Goal: Information Seeking & Learning: Learn about a topic

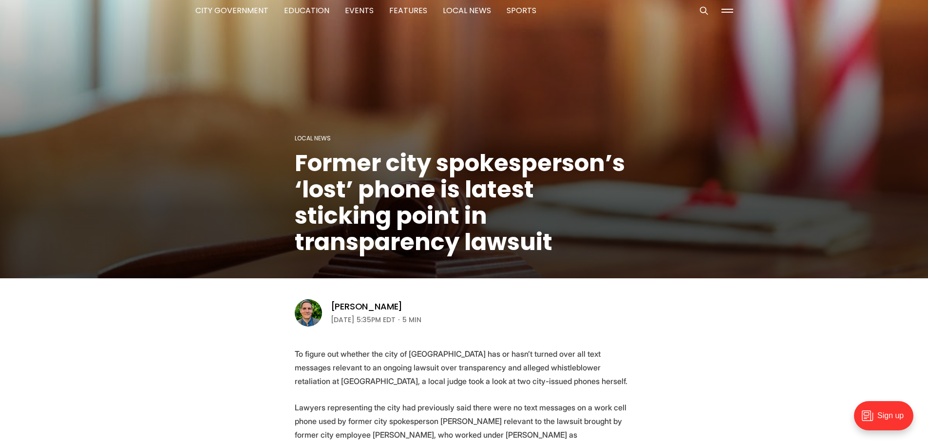
scroll to position [195, 0]
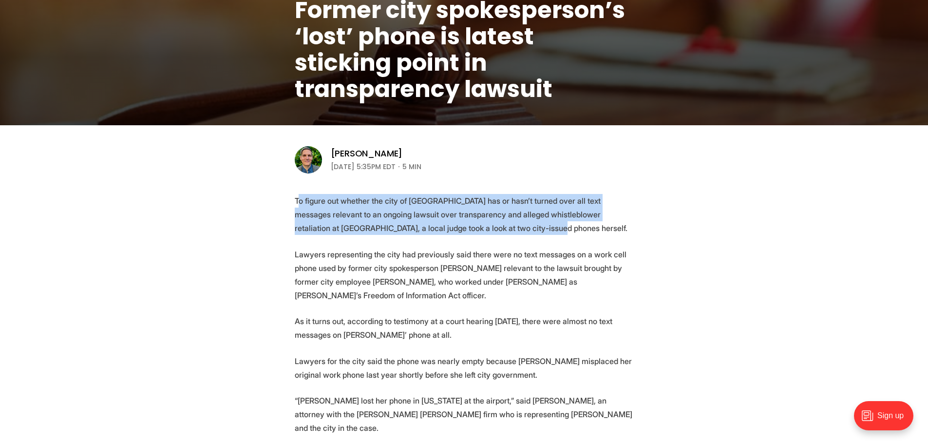
drag, startPoint x: 299, startPoint y: 201, endPoint x: 492, endPoint y: 226, distance: 194.4
click at [492, 226] on p "To figure out whether the city of [GEOGRAPHIC_DATA] has or hasn’t turned over a…" at bounding box center [464, 214] width 339 height 41
drag, startPoint x: 492, startPoint y: 226, endPoint x: 284, endPoint y: 202, distance: 209.4
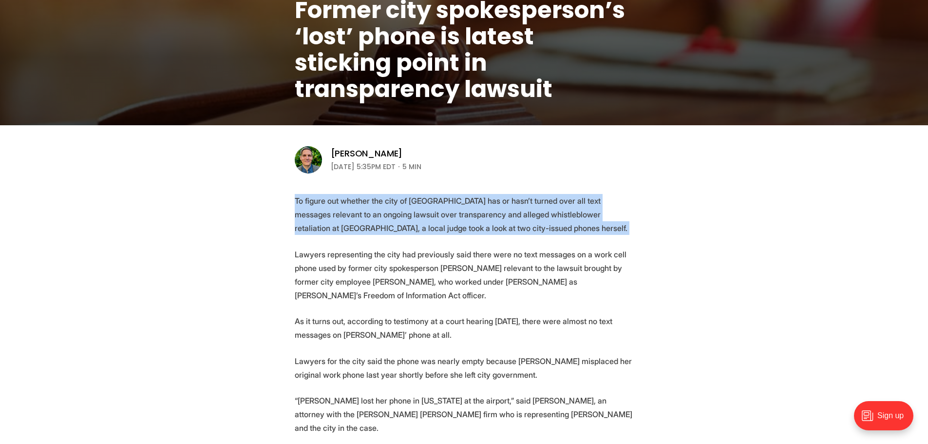
drag, startPoint x: 284, startPoint y: 202, endPoint x: 470, endPoint y: 226, distance: 187.6
click at [470, 226] on p "To figure out whether the city of [GEOGRAPHIC_DATA] has or hasn’t turned over a…" at bounding box center [464, 214] width 339 height 41
drag, startPoint x: 470, startPoint y: 226, endPoint x: 300, endPoint y: 205, distance: 171.3
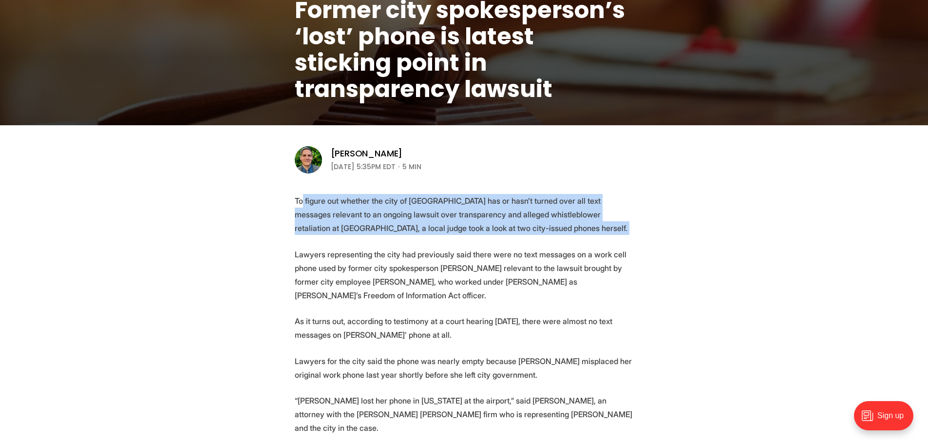
click at [300, 205] on p "To figure out whether the city of [GEOGRAPHIC_DATA] has or hasn’t turned over a…" at bounding box center [464, 214] width 339 height 41
drag, startPoint x: 289, startPoint y: 201, endPoint x: 484, endPoint y: 232, distance: 197.3
click at [484, 232] on p "To figure out whether the city of [GEOGRAPHIC_DATA] has or hasn’t turned over a…" at bounding box center [464, 214] width 339 height 41
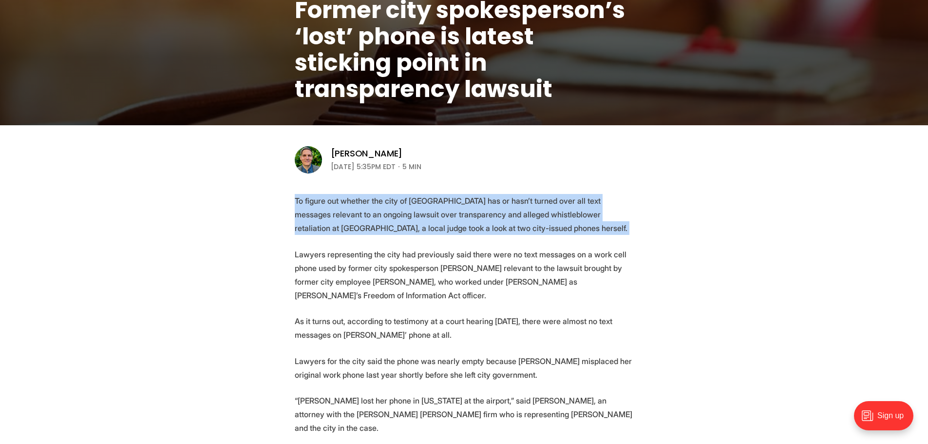
drag, startPoint x: 456, startPoint y: 220, endPoint x: 284, endPoint y: 201, distance: 173.5
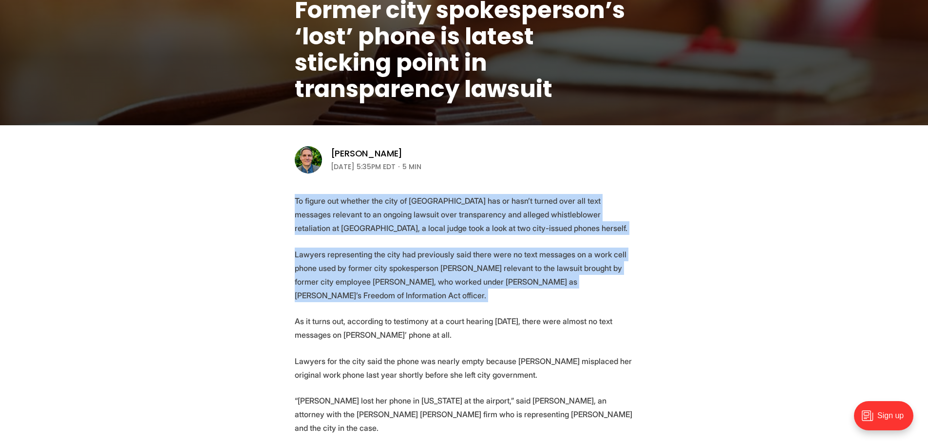
drag, startPoint x: 284, startPoint y: 201, endPoint x: 392, endPoint y: 290, distance: 140.8
click at [392, 290] on p "Lawyers representing the city had previously said there were no text messages o…" at bounding box center [464, 274] width 339 height 55
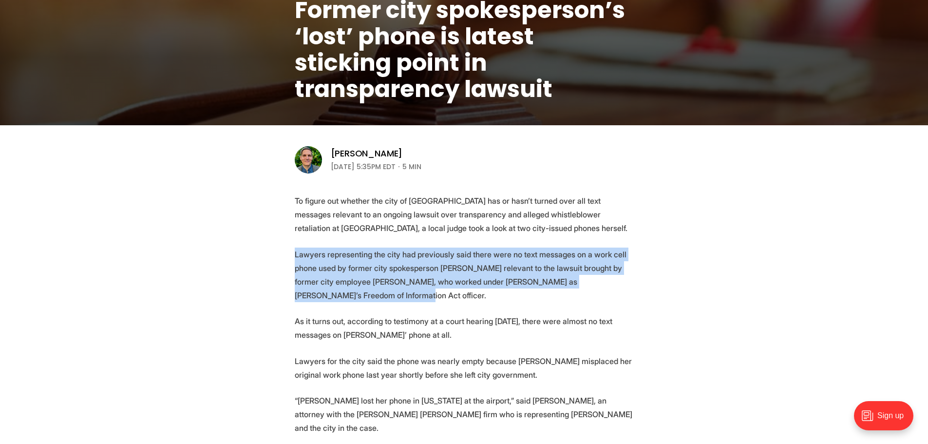
drag, startPoint x: 394, startPoint y: 296, endPoint x: 289, endPoint y: 257, distance: 112.2
drag, startPoint x: 289, startPoint y: 257, endPoint x: 418, endPoint y: 289, distance: 133.0
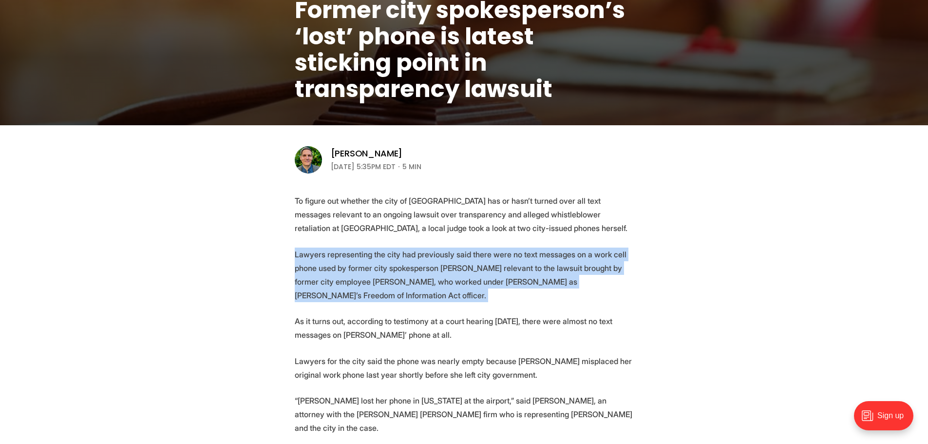
click at [418, 289] on p "Lawyers representing the city had previously said there were no text messages o…" at bounding box center [464, 274] width 339 height 55
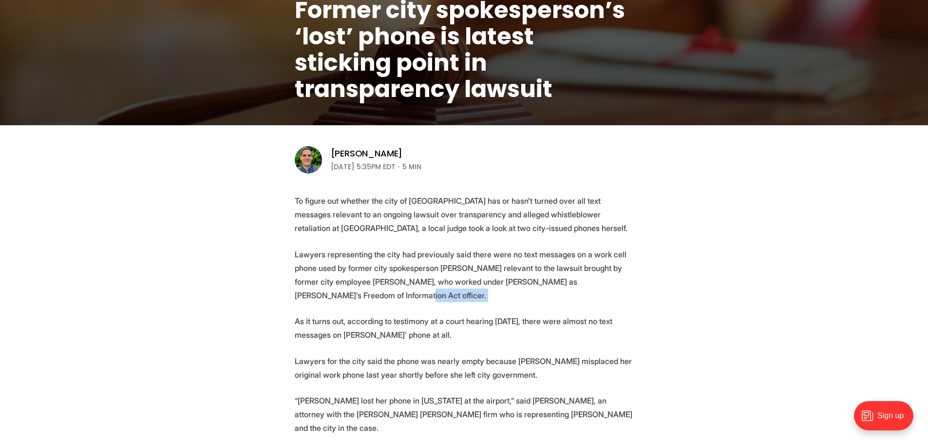
click at [418, 289] on p "Lawyers representing the city had previously said there were no text messages o…" at bounding box center [464, 274] width 339 height 55
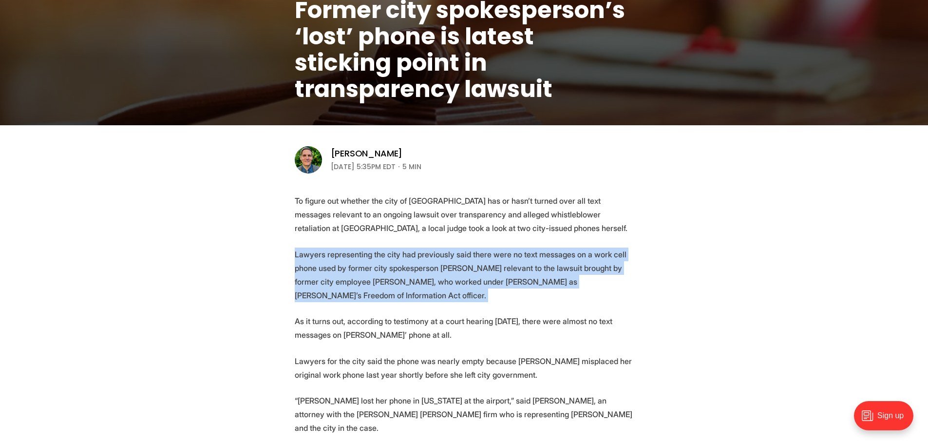
click at [418, 289] on p "Lawyers representing the city had previously said there were no text messages o…" at bounding box center [464, 274] width 339 height 55
click at [420, 292] on p "Lawyers representing the city had previously said there were no text messages o…" at bounding box center [464, 274] width 339 height 55
drag, startPoint x: 420, startPoint y: 292, endPoint x: 299, endPoint y: 249, distance: 128.4
click at [299, 249] on p "Lawyers representing the city had previously said there were no text messages o…" at bounding box center [464, 274] width 339 height 55
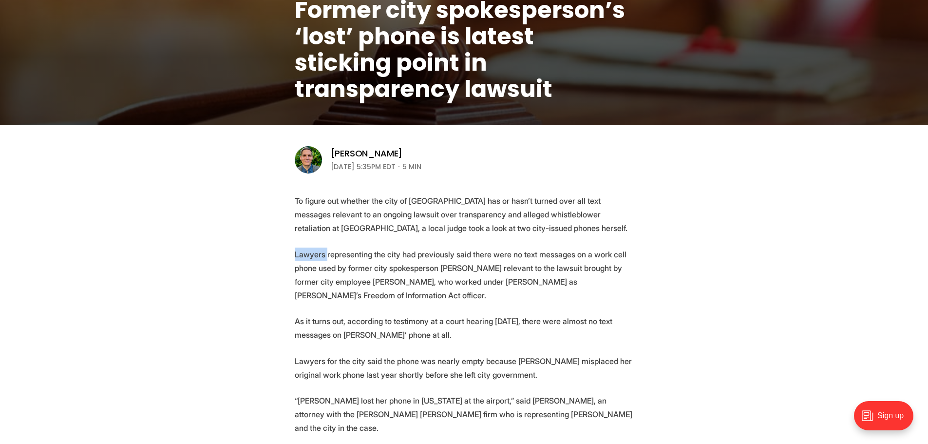
click at [299, 249] on p "Lawyers representing the city had previously said there were no text messages o…" at bounding box center [464, 274] width 339 height 55
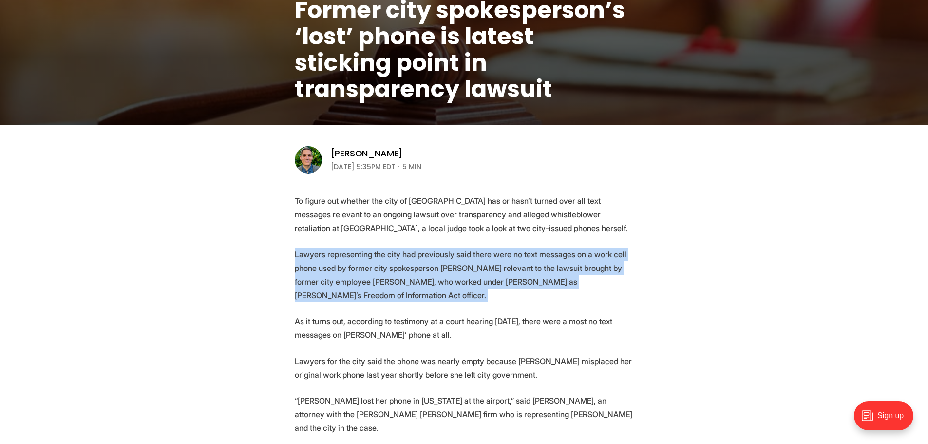
click at [299, 249] on p "Lawyers representing the city had previously said there were no text messages o…" at bounding box center [464, 274] width 339 height 55
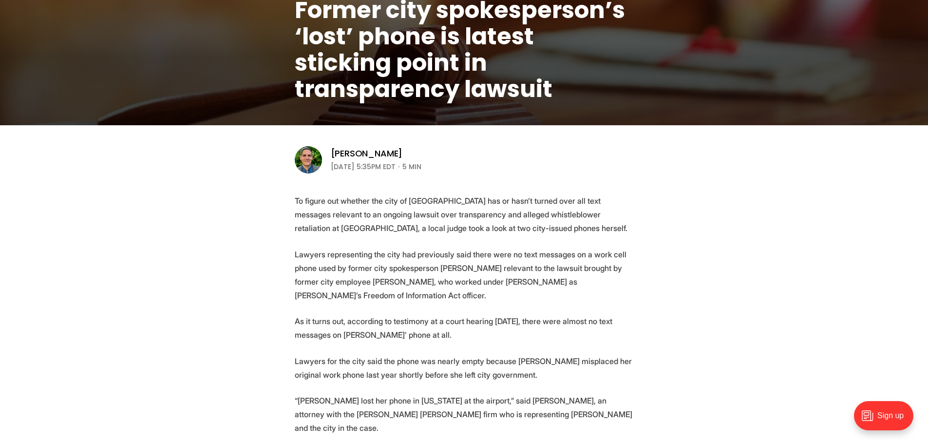
drag, startPoint x: 485, startPoint y: 238, endPoint x: 493, endPoint y: 238, distance: 7.3
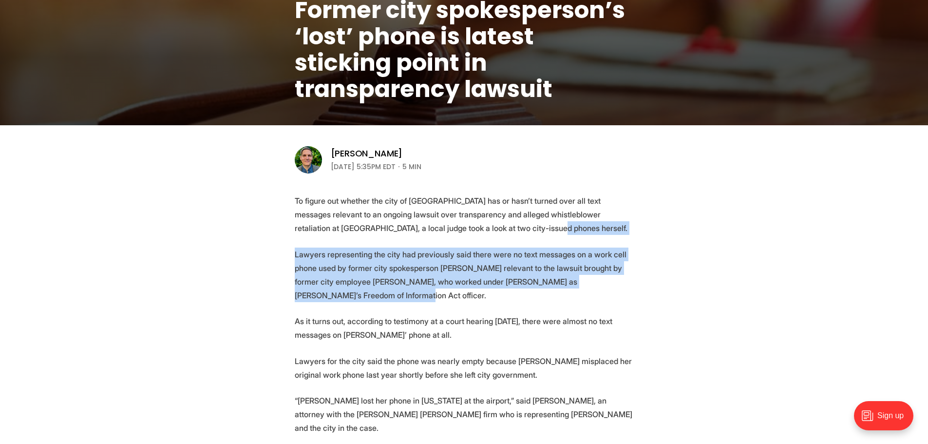
drag, startPoint x: 493, startPoint y: 238, endPoint x: 472, endPoint y: 296, distance: 62.1
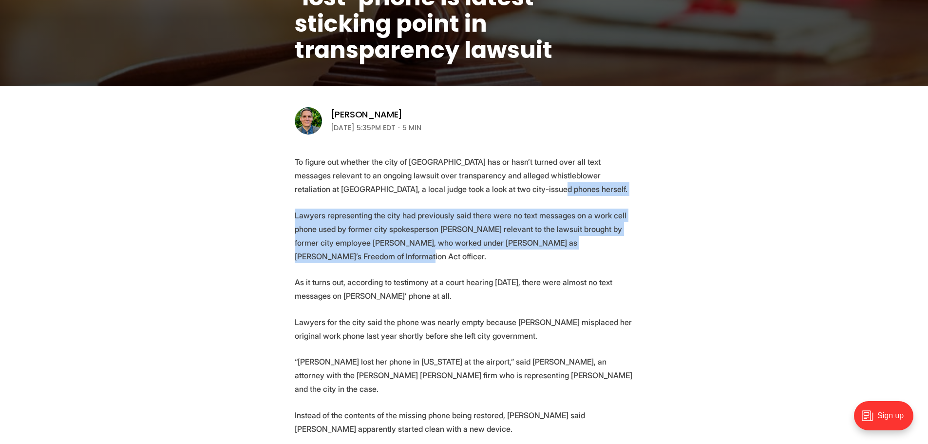
scroll to position [292, 0]
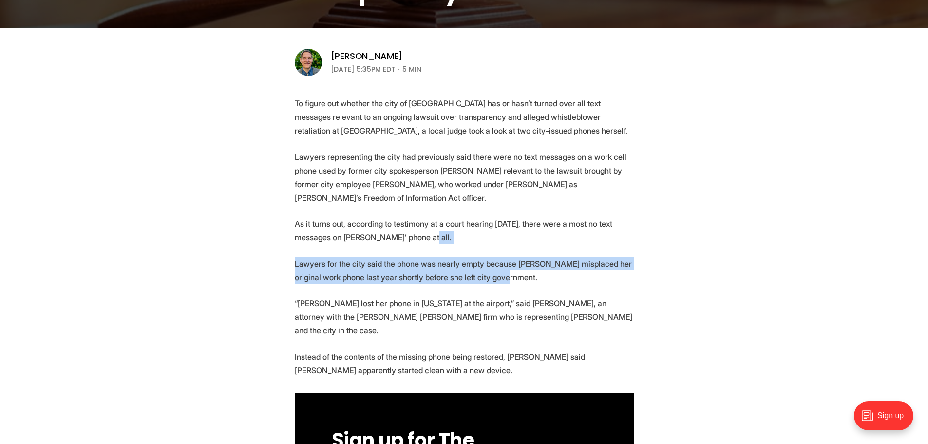
drag, startPoint x: 485, startPoint y: 239, endPoint x: 509, endPoint y: 278, distance: 46.4
click at [509, 278] on p "Lawyers for the city said the phone was nearly empty because [PERSON_NAME] misp…" at bounding box center [464, 270] width 339 height 27
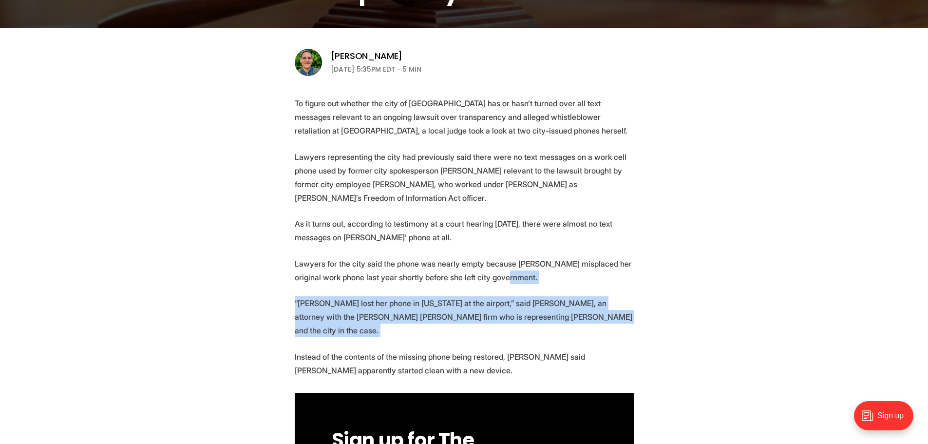
drag, startPoint x: 509, startPoint y: 278, endPoint x: 600, endPoint y: 315, distance: 98.3
click at [600, 315] on p "“[PERSON_NAME] lost her phone in [US_STATE] at the airport,” said [PERSON_NAME]…" at bounding box center [464, 316] width 339 height 41
drag, startPoint x: 600, startPoint y: 315, endPoint x: 544, endPoint y: 284, distance: 64.5
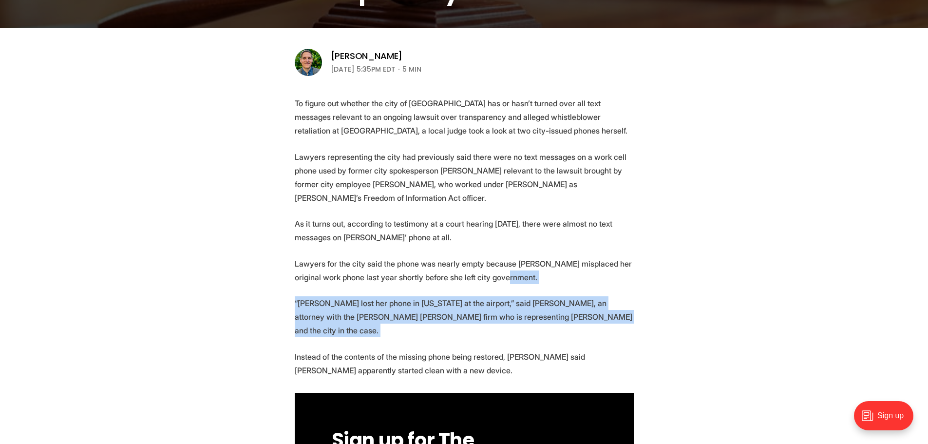
drag, startPoint x: 544, startPoint y: 284, endPoint x: 577, endPoint y: 322, distance: 50.4
click at [577, 322] on p "“[PERSON_NAME] lost her phone in [US_STATE] at the airport,” said [PERSON_NAME]…" at bounding box center [464, 316] width 339 height 41
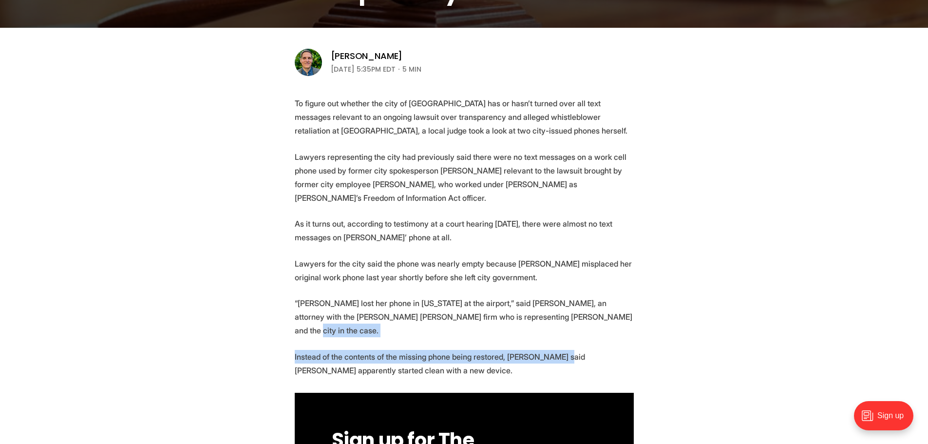
drag, startPoint x: 576, startPoint y: 319, endPoint x: 560, endPoint y: 349, distance: 33.5
drag, startPoint x: 560, startPoint y: 365, endPoint x: 576, endPoint y: 321, distance: 46.1
click at [576, 321] on p "“[PERSON_NAME] lost her phone in [US_STATE] at the airport,” said [PERSON_NAME]…" at bounding box center [464, 316] width 339 height 41
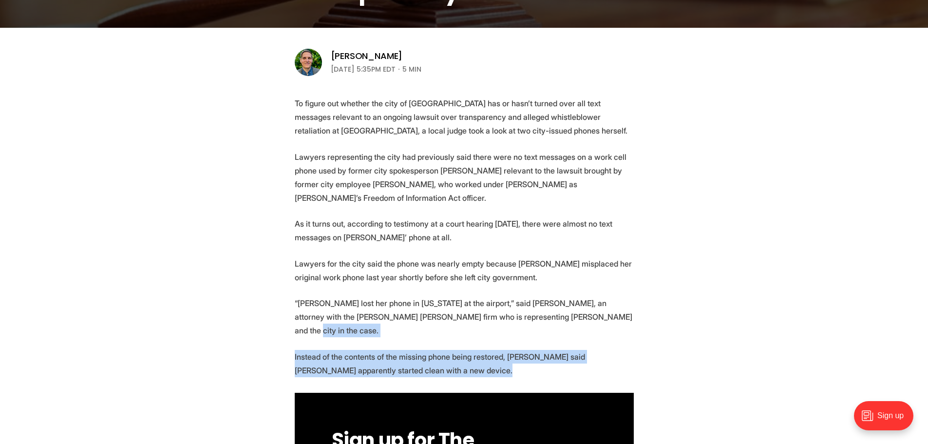
drag, startPoint x: 576, startPoint y: 321, endPoint x: 559, endPoint y: 355, distance: 37.0
click at [559, 355] on p "Instead of the contents of the missing phone being restored, [PERSON_NAME] said…" at bounding box center [464, 363] width 339 height 27
drag, startPoint x: 548, startPoint y: 352, endPoint x: 260, endPoint y: 345, distance: 288.8
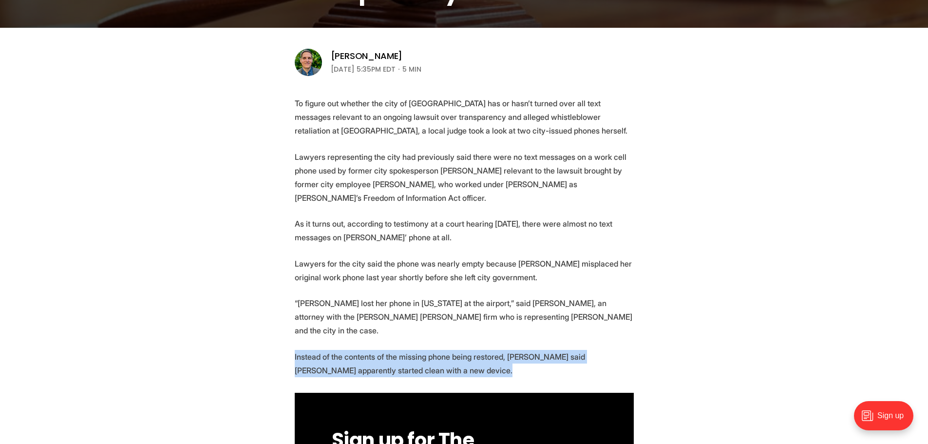
drag, startPoint x: 259, startPoint y: 345, endPoint x: 469, endPoint y: 354, distance: 210.5
click at [469, 354] on p "Instead of the contents of the missing phone being restored, [PERSON_NAME] said…" at bounding box center [464, 363] width 339 height 27
drag, startPoint x: 469, startPoint y: 354, endPoint x: 284, endPoint y: 335, distance: 186.5
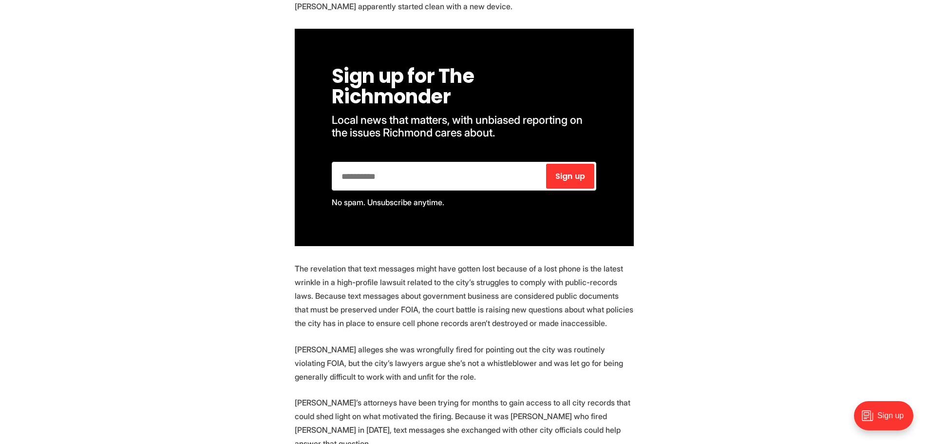
scroll to position [779, 0]
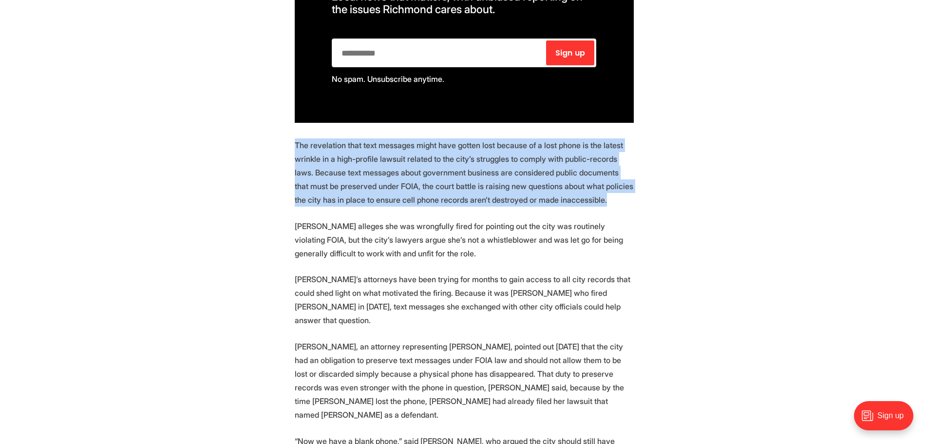
drag, startPoint x: 285, startPoint y: 136, endPoint x: 597, endPoint y: 185, distance: 316.5
click at [597, 185] on p "The revelation that text messages might have gotten lost because of a lost phon…" at bounding box center [464, 172] width 339 height 68
drag, startPoint x: 597, startPoint y: 185, endPoint x: 289, endPoint y: 134, distance: 312.9
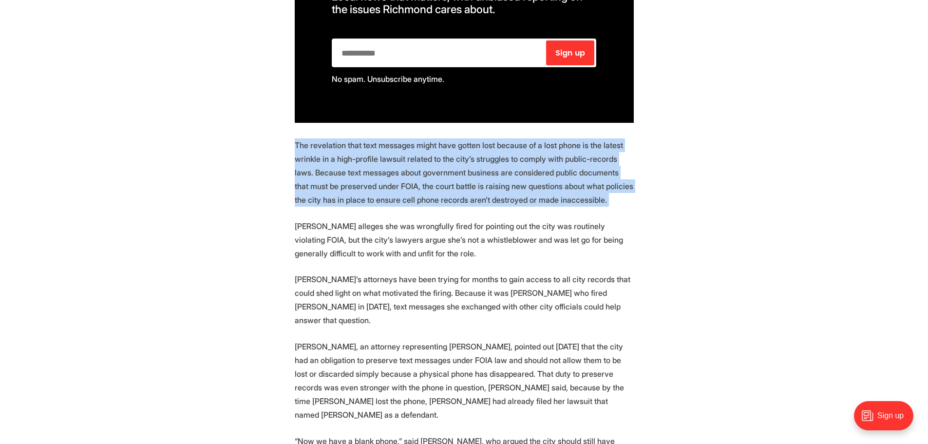
drag, startPoint x: 289, startPoint y: 134, endPoint x: 573, endPoint y: 182, distance: 288.4
click at [573, 182] on p "The revelation that text messages might have gotten lost because of a lost phon…" at bounding box center [464, 172] width 339 height 68
drag, startPoint x: 573, startPoint y: 182, endPoint x: 295, endPoint y: 133, distance: 282.3
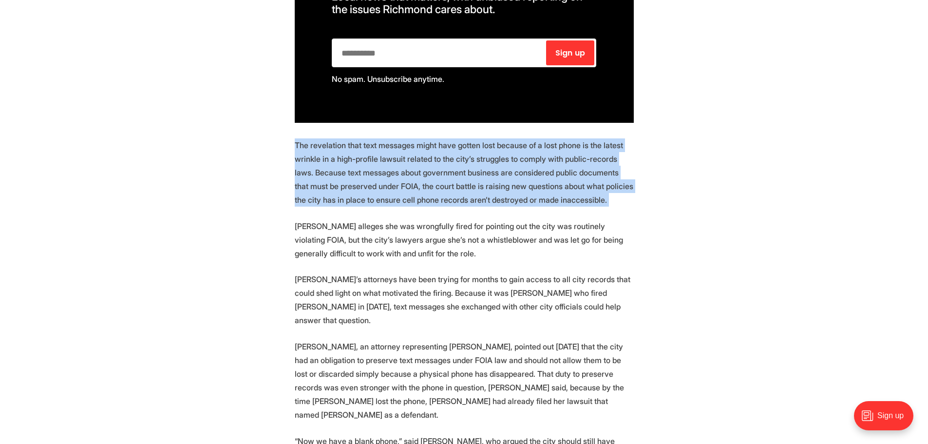
click at [295, 138] on p "The revelation that text messages might have gotten lost because of a lost phon…" at bounding box center [464, 172] width 339 height 68
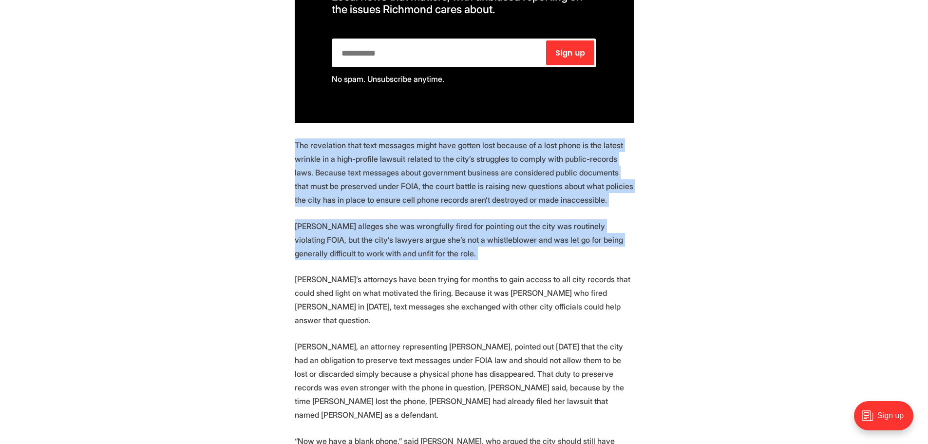
drag, startPoint x: 295, startPoint y: 133, endPoint x: 496, endPoint y: 237, distance: 226.1
click at [496, 237] on p "[PERSON_NAME] alleges she was wrongfully fired for pointing out the city was ro…" at bounding box center [464, 239] width 339 height 41
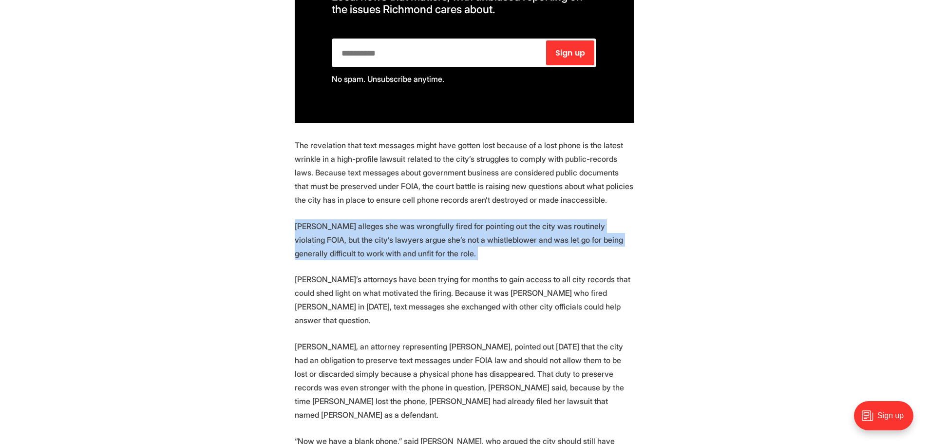
drag, startPoint x: 496, startPoint y: 237, endPoint x: 305, endPoint y: 214, distance: 192.3
click at [305, 219] on p "[PERSON_NAME] alleges she was wrongfully fired for pointing out the city was ro…" at bounding box center [464, 239] width 339 height 41
drag, startPoint x: 284, startPoint y: 209, endPoint x: 427, endPoint y: 243, distance: 146.5
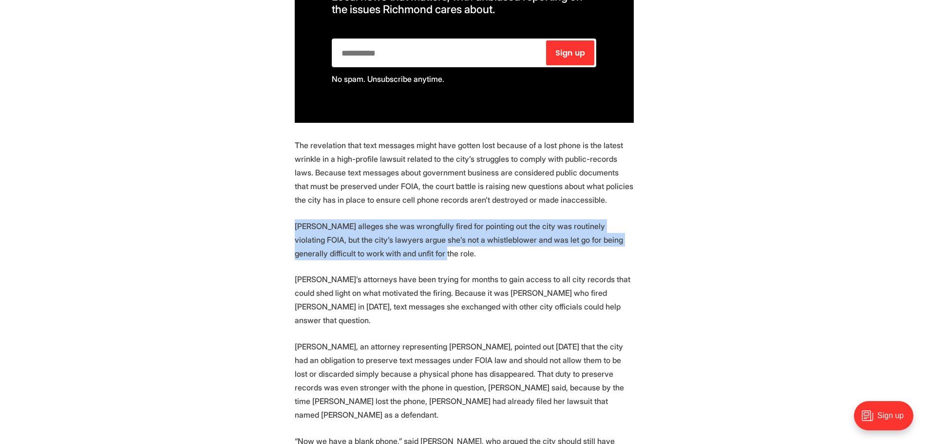
click at [427, 243] on p "[PERSON_NAME] alleges she was wrongfully fired for pointing out the city was ro…" at bounding box center [464, 239] width 339 height 41
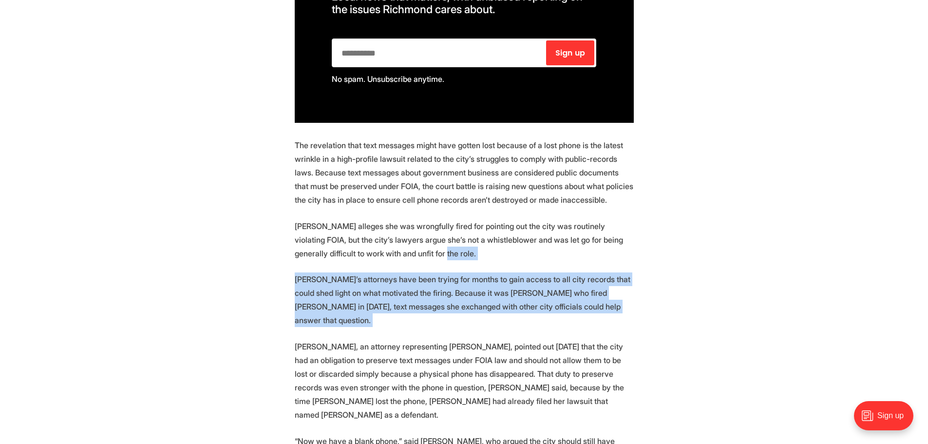
drag, startPoint x: 427, startPoint y: 243, endPoint x: 610, endPoint y: 296, distance: 191.2
click at [610, 296] on p "[PERSON_NAME]’s attorneys have been trying for months to gain access to all cit…" at bounding box center [464, 299] width 339 height 55
drag
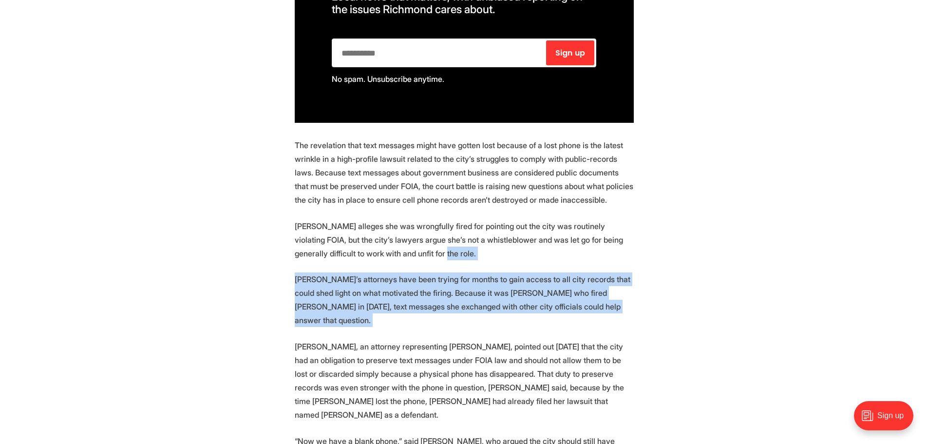
click at [602, 288] on p "[PERSON_NAME]’s attorneys have been trying for months to gain access to all cit…" at bounding box center [464, 299] width 339 height 55
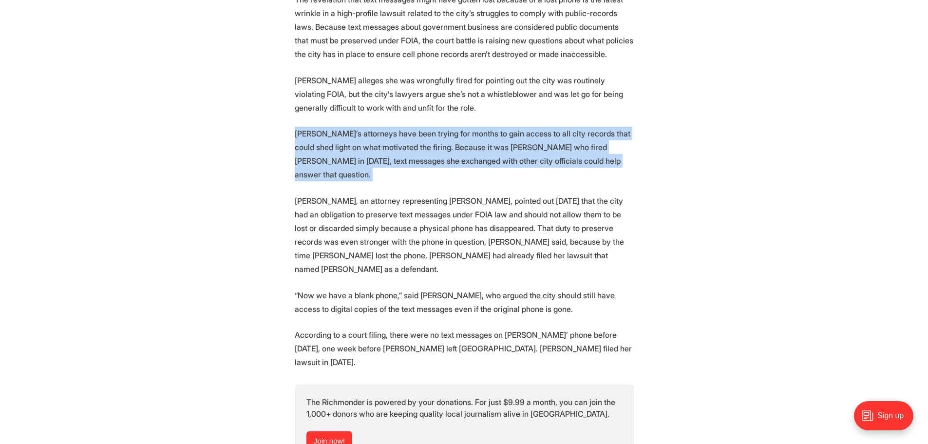
scroll to position [925, 0]
click at [315, 138] on p "[PERSON_NAME]’s attorneys have been trying for months to gain access to all cit…" at bounding box center [464, 153] width 339 height 55
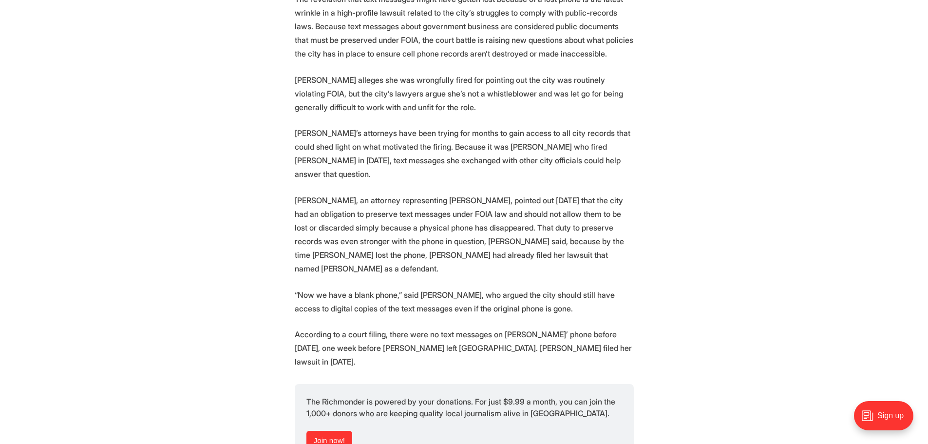
click at [315, 138] on p "[PERSON_NAME]’s attorneys have been trying for months to gain access to all cit…" at bounding box center [464, 153] width 339 height 55
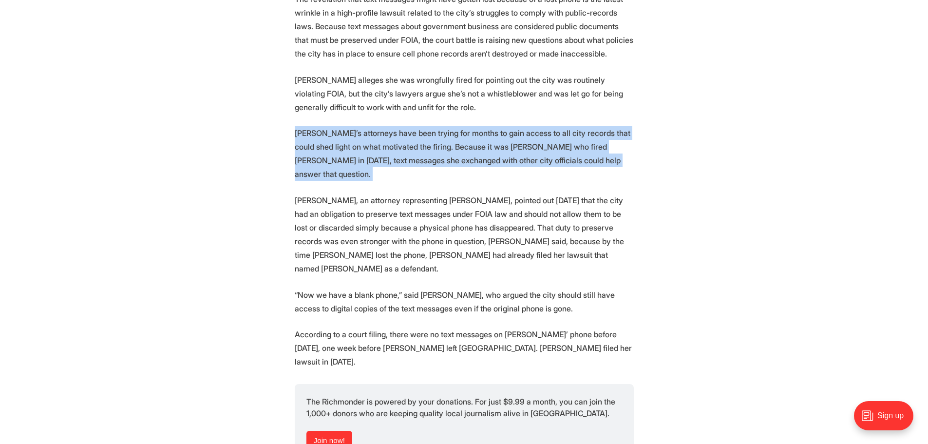
click at [314, 138] on p "[PERSON_NAME]’s attorneys have been trying for months to gain access to all cit…" at bounding box center [464, 153] width 339 height 55
click at [309, 140] on p "[PERSON_NAME]’s attorneys have been trying for months to gain access to all cit…" at bounding box center [464, 153] width 339 height 55
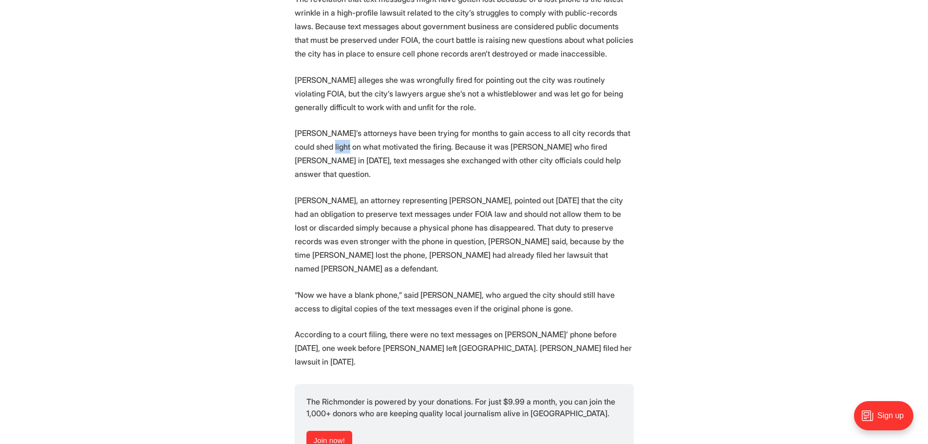
click at [309, 140] on p "[PERSON_NAME]’s attorneys have been trying for months to gain access to all cit…" at bounding box center [464, 153] width 339 height 55
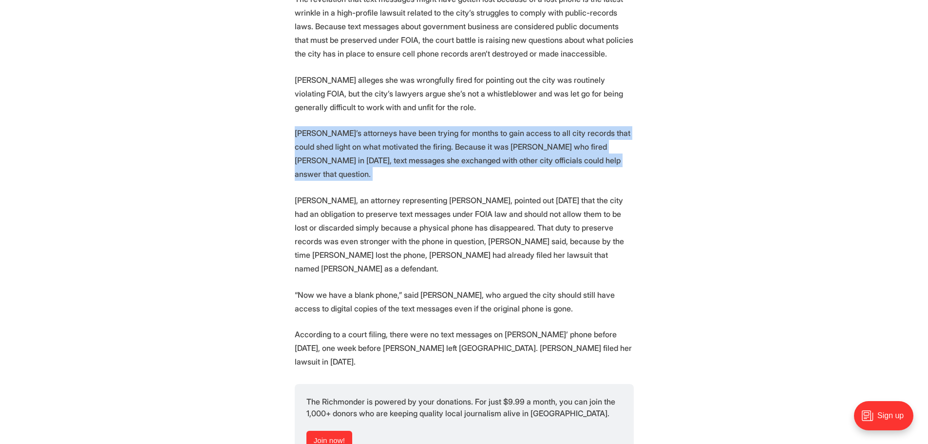
click at [309, 140] on p "[PERSON_NAME]’s attorneys have been trying for months to gain access to all cit…" at bounding box center [464, 153] width 339 height 55
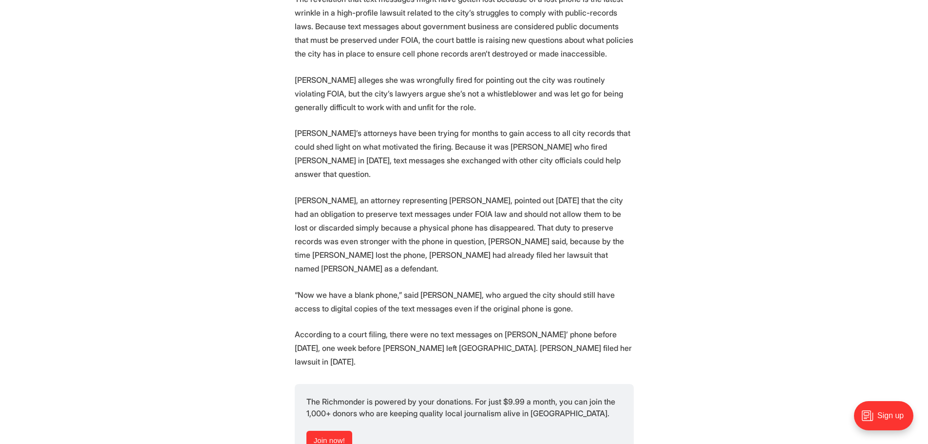
click at [301, 163] on section "To figure out whether the city of [GEOGRAPHIC_DATA] has or hasn’t turned over a…" at bounding box center [464, 417] width 928 height 1909
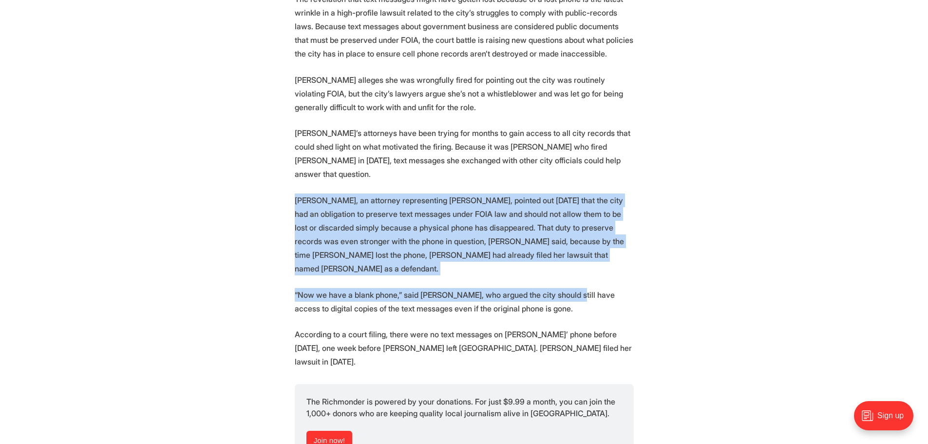
click at [567, 241] on section "To figure out whether the city of [GEOGRAPHIC_DATA] has or hasn’t turned over a…" at bounding box center [464, 417] width 928 height 1909
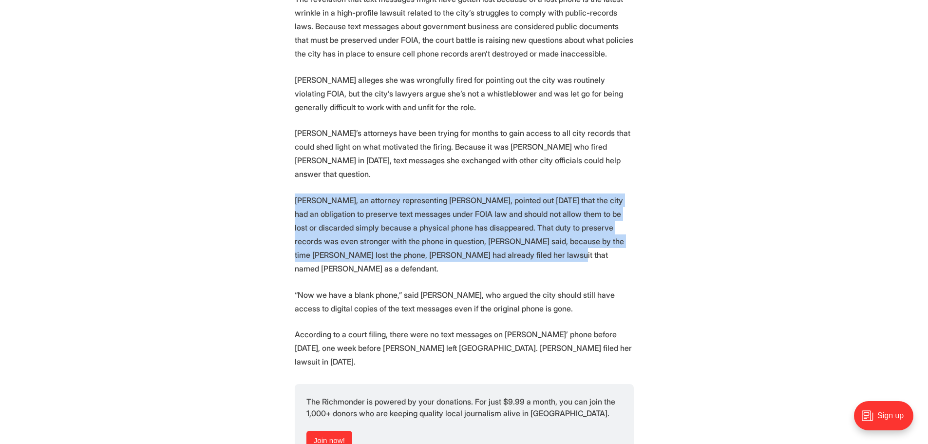
click at [277, 170] on section "To figure out whether the city of [GEOGRAPHIC_DATA] has or hasn’t turned over a…" at bounding box center [464, 417] width 928 height 1909
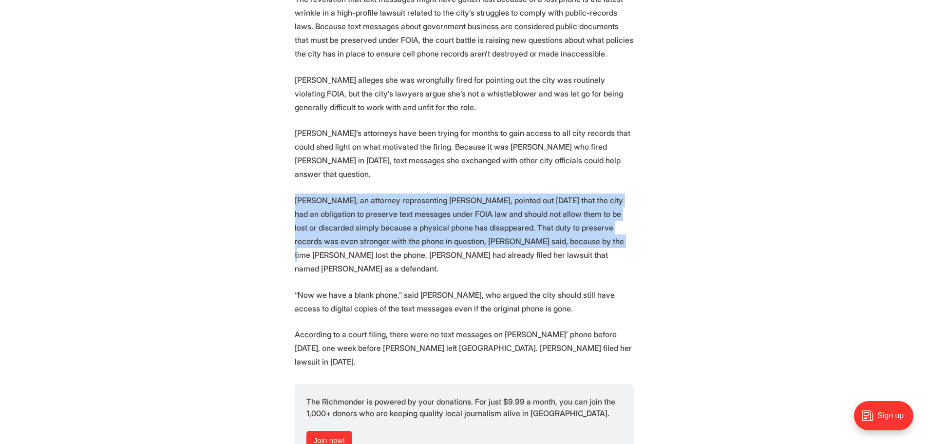
click at [572, 220] on section "To figure out whether the city of [GEOGRAPHIC_DATA] has or hasn’t turned over a…" at bounding box center [464, 417] width 928 height 1909
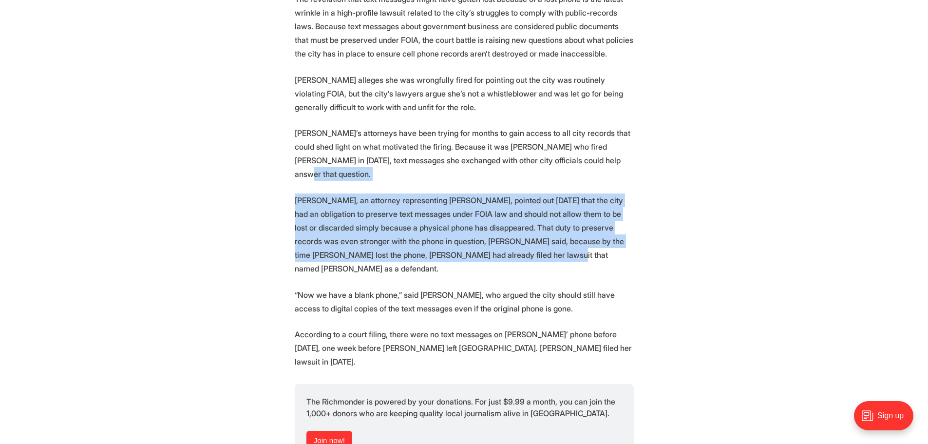
click at [605, 154] on section "To figure out whether the city of [GEOGRAPHIC_DATA] has or hasn’t turned over a…" at bounding box center [464, 417] width 928 height 1909
click at [605, 154] on p "[PERSON_NAME]’s attorneys have been trying for months to gain access to all cit…" at bounding box center [464, 153] width 339 height 55
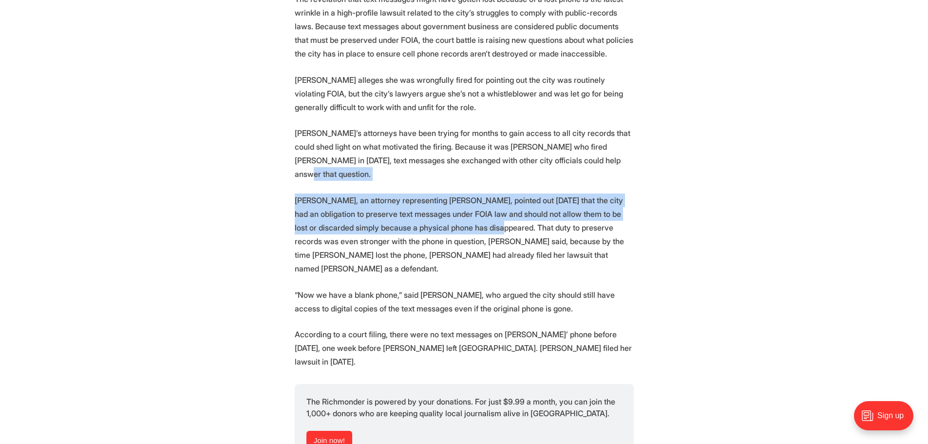
click at [473, 198] on section "To figure out whether the city of [GEOGRAPHIC_DATA] has or hasn’t turned over a…" at bounding box center [464, 417] width 928 height 1909
click at [473, 198] on p "[PERSON_NAME], an attorney representing [PERSON_NAME], pointed out [DATE] that …" at bounding box center [464, 234] width 339 height 82
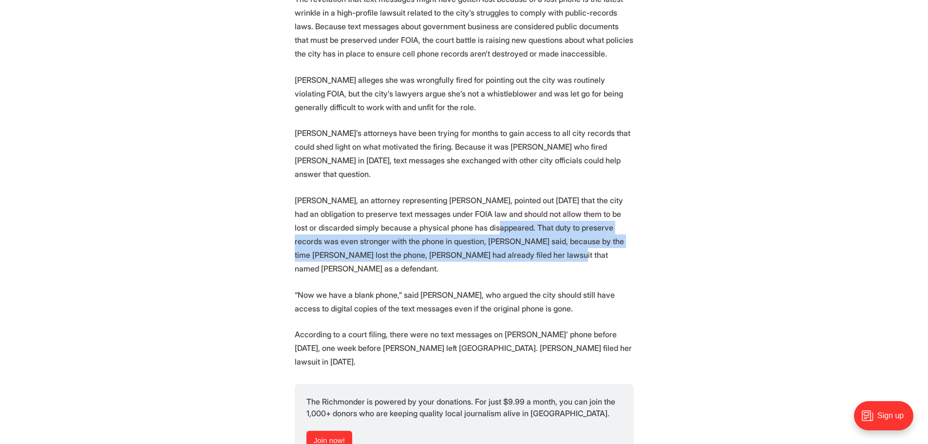
click at [602, 225] on p "[PERSON_NAME], an attorney representing [PERSON_NAME], pointed out [DATE] that …" at bounding box center [464, 234] width 339 height 82
click at [483, 201] on p "[PERSON_NAME], an attorney representing [PERSON_NAME], pointed out [DATE] that …" at bounding box center [464, 234] width 339 height 82
click at [538, 227] on p "[PERSON_NAME], an attorney representing [PERSON_NAME], pointed out [DATE] that …" at bounding box center [464, 234] width 339 height 82
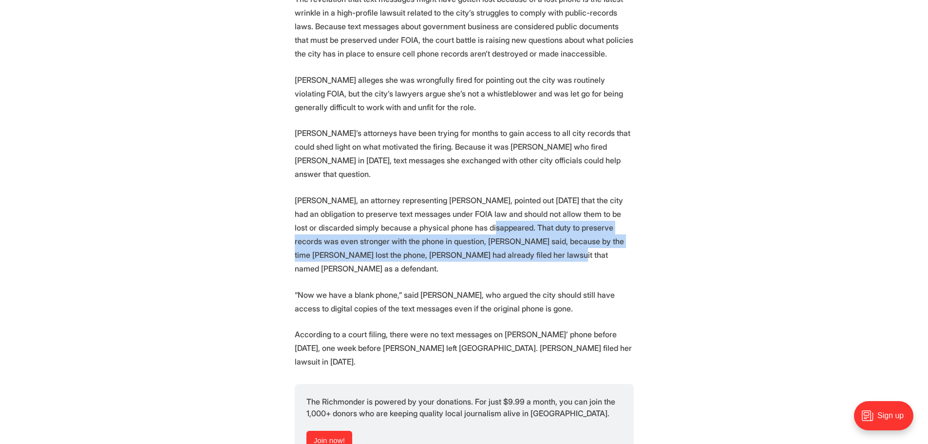
click at [538, 227] on p "[PERSON_NAME], an attorney representing [PERSON_NAME], pointed out [DATE] that …" at bounding box center [464, 234] width 339 height 82
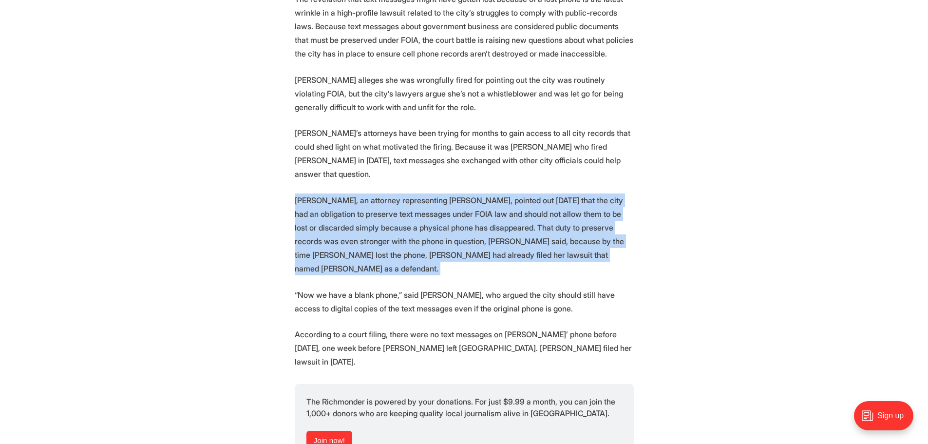
click at [292, 163] on section "To figure out whether the city of [GEOGRAPHIC_DATA] has or hasn’t turned over a…" at bounding box center [464, 417] width 928 height 1909
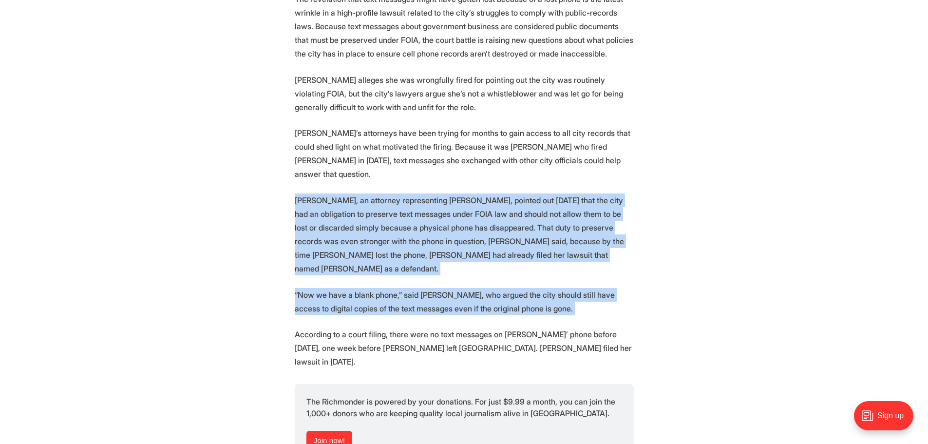
click at [542, 268] on section "To figure out whether the city of [GEOGRAPHIC_DATA] has or hasn’t turned over a…" at bounding box center [464, 417] width 928 height 1909
click at [542, 288] on p "“Now we have a blank phone,” said [PERSON_NAME], who argued the city should sti…" at bounding box center [464, 301] width 339 height 27
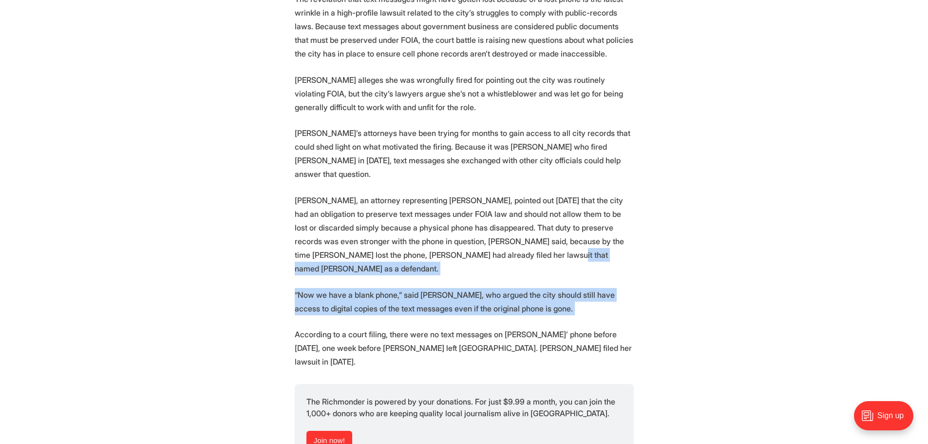
click at [560, 235] on section "To figure out whether the city of [GEOGRAPHIC_DATA] has or hasn’t turned over a…" at bounding box center [464, 417] width 928 height 1909
click at [560, 235] on p "[PERSON_NAME], an attorney representing [PERSON_NAME], pointed out [DATE] that …" at bounding box center [464, 234] width 339 height 82
click at [564, 266] on section "To figure out whether the city of [GEOGRAPHIC_DATA] has or hasn’t turned over a…" at bounding box center [464, 417] width 928 height 1909
click at [564, 288] on p "“Now we have a blank phone,” said [PERSON_NAME], who argued the city should sti…" at bounding box center [464, 301] width 339 height 27
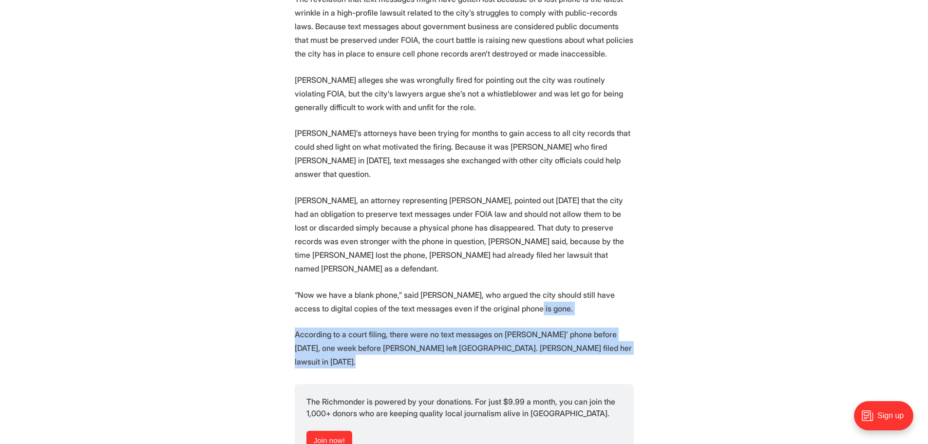
click at [591, 309] on section "To figure out whether the city of [GEOGRAPHIC_DATA] has or hasn’t turned over a…" at bounding box center [464, 417] width 928 height 1909
click at [591, 327] on p "According to a court filing, there were no text messages on [PERSON_NAME]’ phon…" at bounding box center [464, 347] width 339 height 41
click at [576, 276] on section "To figure out whether the city of [GEOGRAPHIC_DATA] has or hasn’t turned over a…" at bounding box center [464, 417] width 928 height 1909
click at [569, 303] on section "To figure out whether the city of [GEOGRAPHIC_DATA] has or hasn’t turned over a…" at bounding box center [464, 417] width 928 height 1909
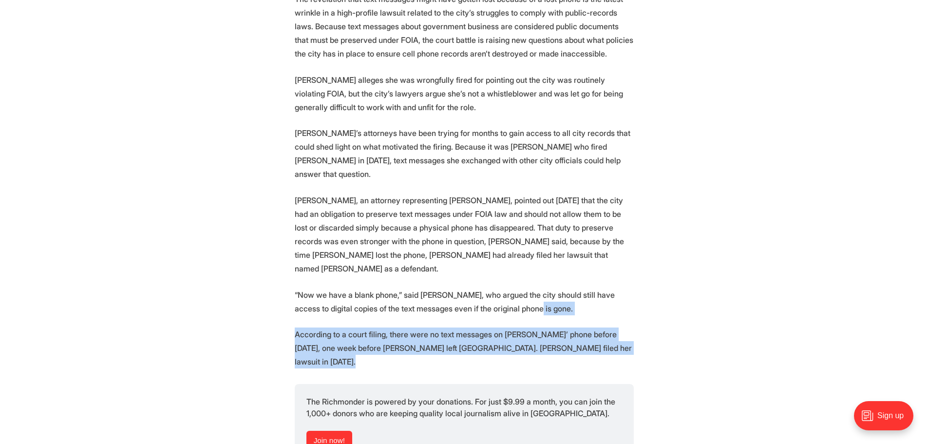
click at [569, 327] on p "According to a court filing, there were no text messages on [PERSON_NAME]’ phon…" at bounding box center [464, 347] width 339 height 41
click at [286, 295] on section "To figure out whether the city of [GEOGRAPHIC_DATA] has or hasn’t turned over a…" at bounding box center [464, 417] width 928 height 1909
click at [292, 293] on section "To figure out whether the city of [GEOGRAPHIC_DATA] has or hasn’t turned over a…" at bounding box center [464, 417] width 928 height 1909
click at [590, 305] on section "To figure out whether the city of [GEOGRAPHIC_DATA] has or hasn’t turned over a…" at bounding box center [464, 417] width 928 height 1909
click at [590, 327] on p "According to a court filing, there were no text messages on [PERSON_NAME]’ phon…" at bounding box center [464, 347] width 339 height 41
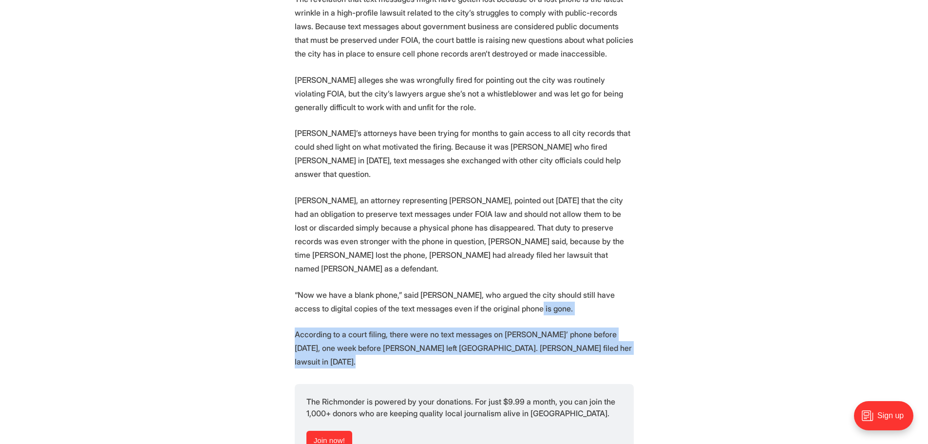
click at [603, 274] on section "To figure out whether the city of [GEOGRAPHIC_DATA] has or hasn’t turned over a…" at bounding box center [464, 417] width 928 height 1909
click at [603, 288] on p "“Now we have a blank phone,” said [PERSON_NAME], who argued the city should sti…" at bounding box center [464, 301] width 339 height 27
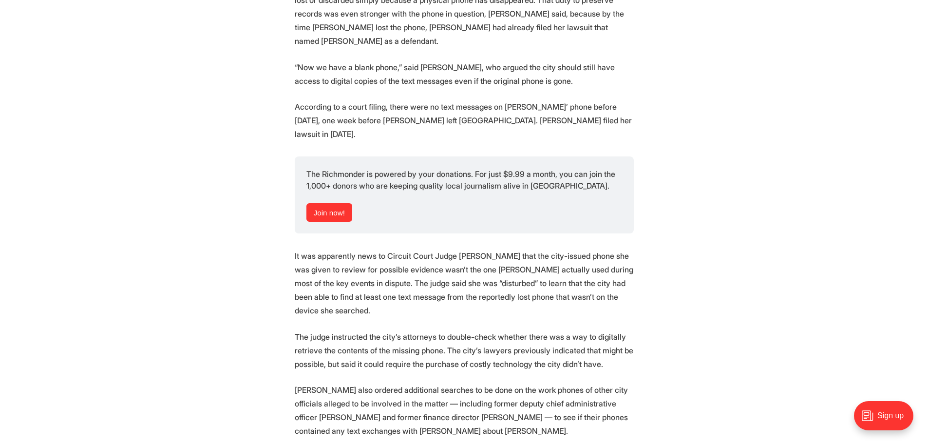
scroll to position [1169, 0]
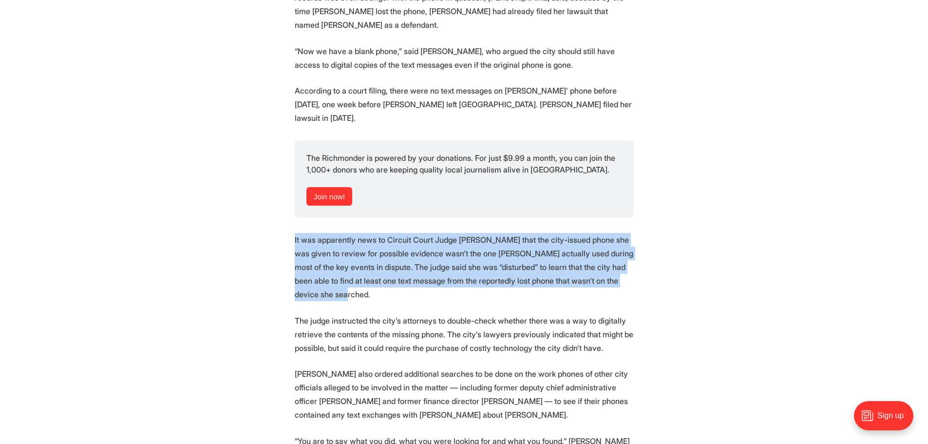
click at [660, 234] on section "To figure out whether the city of [GEOGRAPHIC_DATA] has or hasn’t turned over a…" at bounding box center [464, 174] width 928 height 1909
click at [281, 192] on section "To figure out whether the city of [GEOGRAPHIC_DATA] has or hasn’t turned over a…" at bounding box center [464, 174] width 928 height 1909
click at [621, 231] on section "To figure out whether the city of [GEOGRAPHIC_DATA] has or hasn’t turned over a…" at bounding box center [464, 174] width 928 height 1909
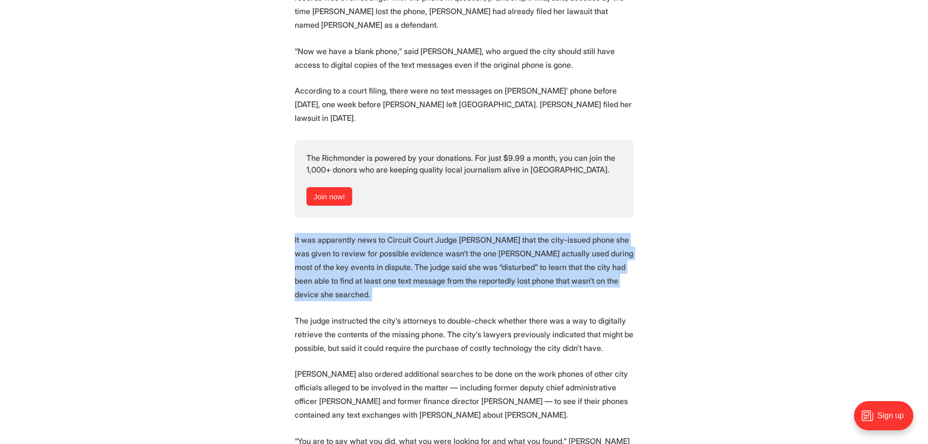
click at [621, 233] on p "It was apparently news to Circuit Court Judge [PERSON_NAME] that the city-issue…" at bounding box center [464, 267] width 339 height 68
click at [270, 188] on section "To figure out whether the city of [GEOGRAPHIC_DATA] has or hasn’t turned over a…" at bounding box center [464, 174] width 928 height 1909
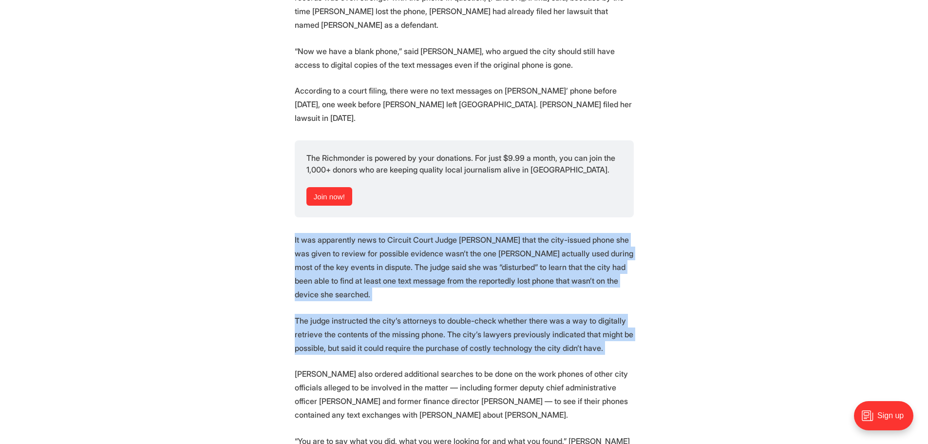
click at [594, 285] on section "To figure out whether the city of [GEOGRAPHIC_DATA] has or hasn’t turned over a…" at bounding box center [464, 174] width 928 height 1909
click at [594, 314] on p "The judge instructed the city’s attorneys to double-check whether there was a w…" at bounding box center [464, 334] width 339 height 41
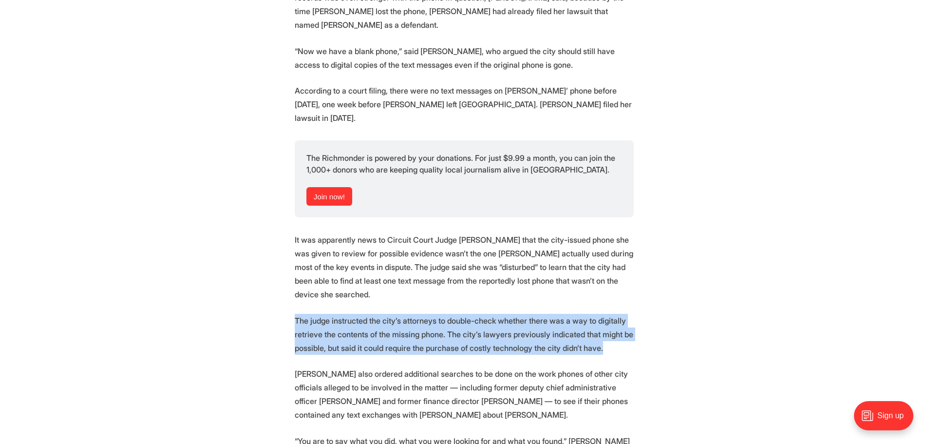
click at [284, 248] on section "To figure out whether the city of [GEOGRAPHIC_DATA] has or hasn’t turned over a…" at bounding box center [464, 174] width 928 height 1909
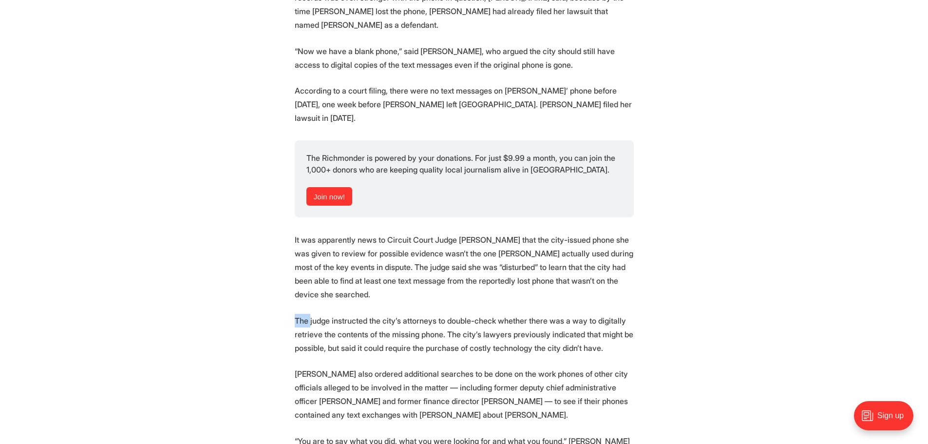
click at [284, 248] on section "To figure out whether the city of [GEOGRAPHIC_DATA] has or hasn’t turned over a…" at bounding box center [464, 174] width 928 height 1909
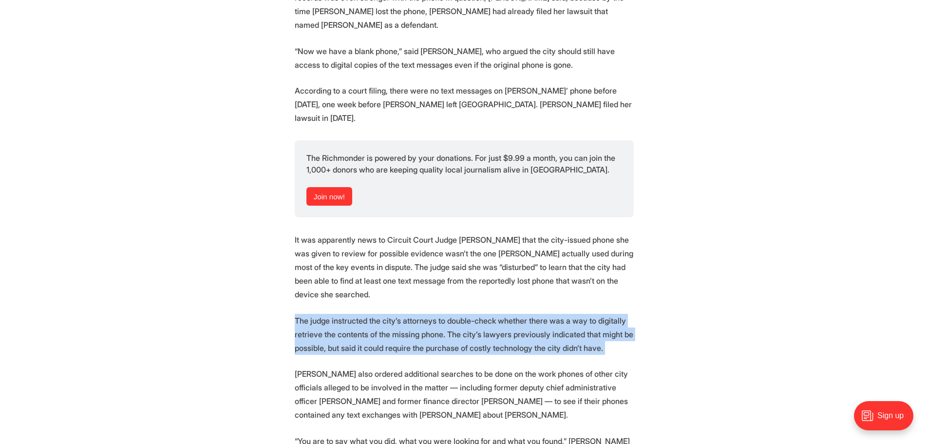
click at [284, 248] on section "To figure out whether the city of [GEOGRAPHIC_DATA] has or hasn’t turned over a…" at bounding box center [464, 174] width 928 height 1909
click at [296, 314] on p "The judge instructed the city’s attorneys to double-check whether there was a w…" at bounding box center [464, 334] width 339 height 41
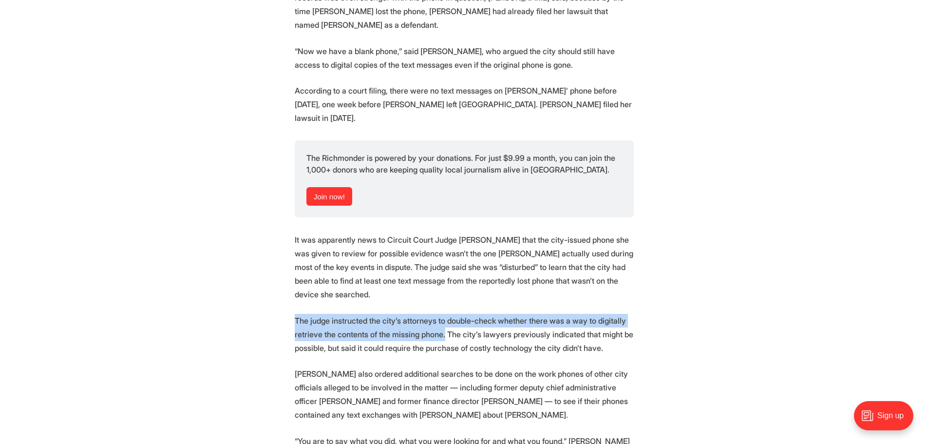
click at [441, 272] on section "To figure out whether the city of [GEOGRAPHIC_DATA] has or hasn’t turned over a…" at bounding box center [464, 174] width 928 height 1909
click at [441, 314] on p "The judge instructed the city’s attorneys to double-check whether there was a w…" at bounding box center [464, 334] width 339 height 41
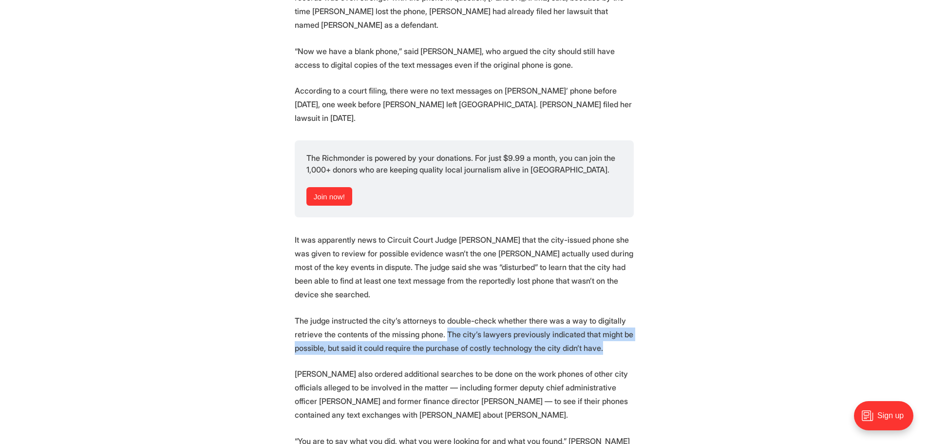
click at [606, 314] on p "The judge instructed the city’s attorneys to double-check whether there was a w…" at bounding box center [464, 334] width 339 height 41
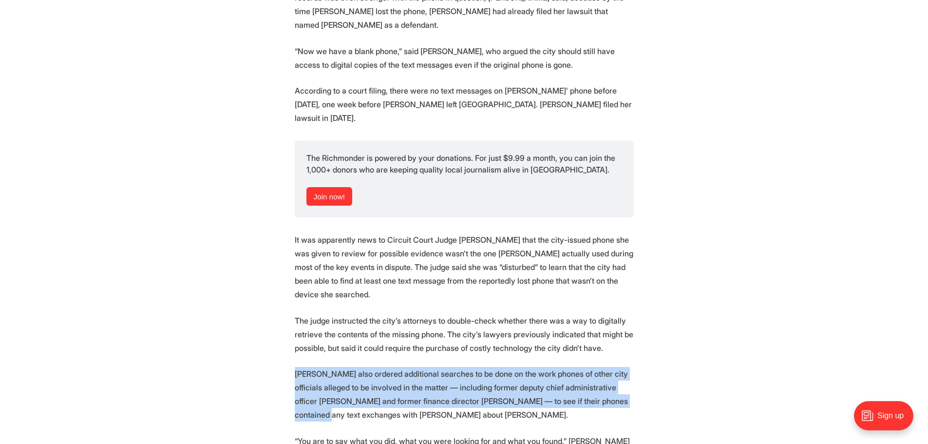
click at [591, 340] on section "To figure out whether the city of [GEOGRAPHIC_DATA] has or hasn’t turned over a…" at bounding box center [464, 174] width 928 height 1909
click at [590, 367] on p "[PERSON_NAME] also ordered additional searches to be done on the work phones of…" at bounding box center [464, 394] width 339 height 55
click at [292, 306] on section "To figure out whether the city of [GEOGRAPHIC_DATA] has or hasn’t turned over a…" at bounding box center [464, 174] width 928 height 1909
click at [439, 346] on section "To figure out whether the city of [GEOGRAPHIC_DATA] has or hasn’t turned over a…" at bounding box center [464, 174] width 928 height 1909
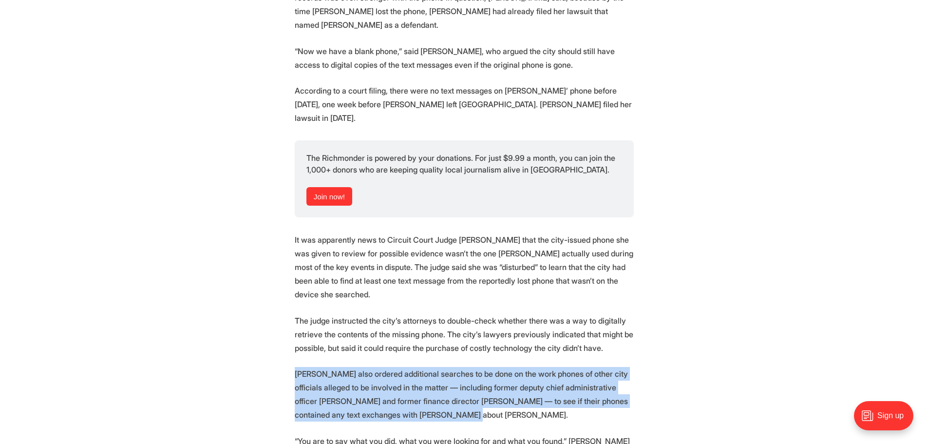
click at [439, 367] on p "[PERSON_NAME] also ordered additional searches to be done on the work phones of…" at bounding box center [464, 394] width 339 height 55
click at [298, 367] on p "[PERSON_NAME] also ordered additional searches to be done on the work phones of…" at bounding box center [464, 394] width 339 height 55
click at [477, 341] on section "To figure out whether the city of [GEOGRAPHIC_DATA] has or hasn’t turned over a…" at bounding box center [464, 174] width 928 height 1909
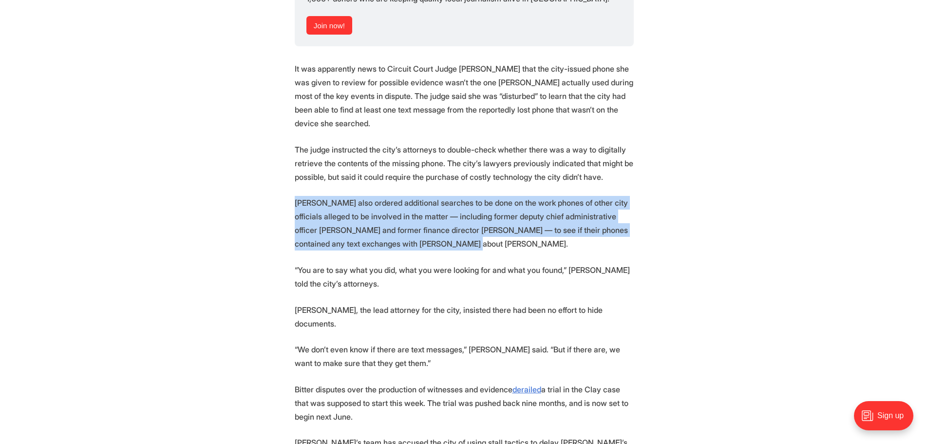
scroll to position [1363, 0]
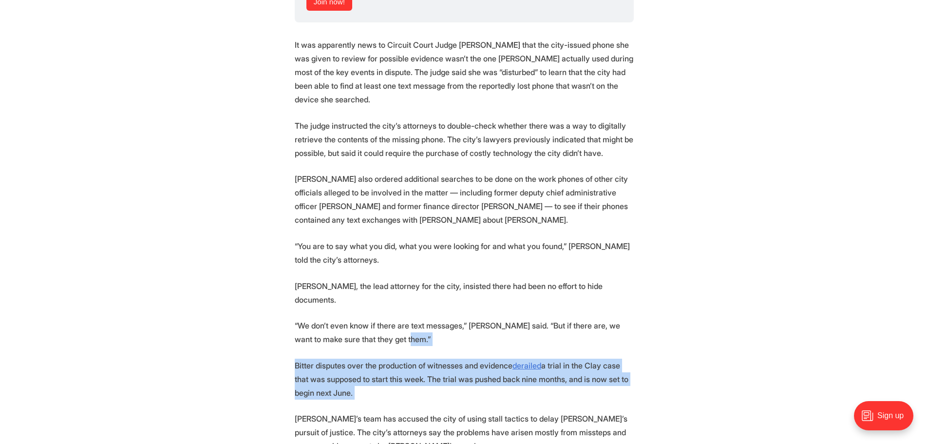
drag, startPoint x: 440, startPoint y: 265, endPoint x: 422, endPoint y: 307, distance: 45.3
click at [422, 358] on p "Bitter disputes over the production of witnesses and evidence derailed a trial …" at bounding box center [464, 378] width 339 height 41
drag, startPoint x: 422, startPoint y: 307, endPoint x: 327, endPoint y: 285, distance: 97.5
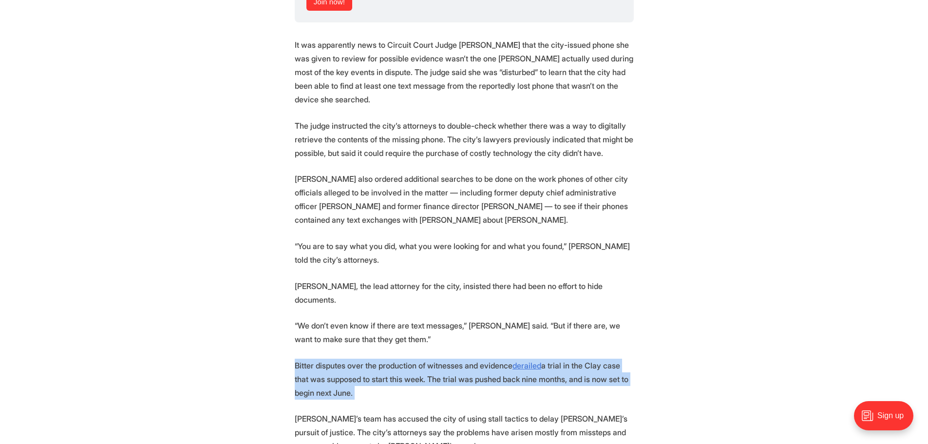
click at [328, 358] on p "Bitter disputes over the production of witnesses and evidence derailed a trial …" at bounding box center [464, 378] width 339 height 41
click at [327, 358] on p "Bitter disputes over the production of witnesses and evidence derailed a trial …" at bounding box center [464, 378] width 339 height 41
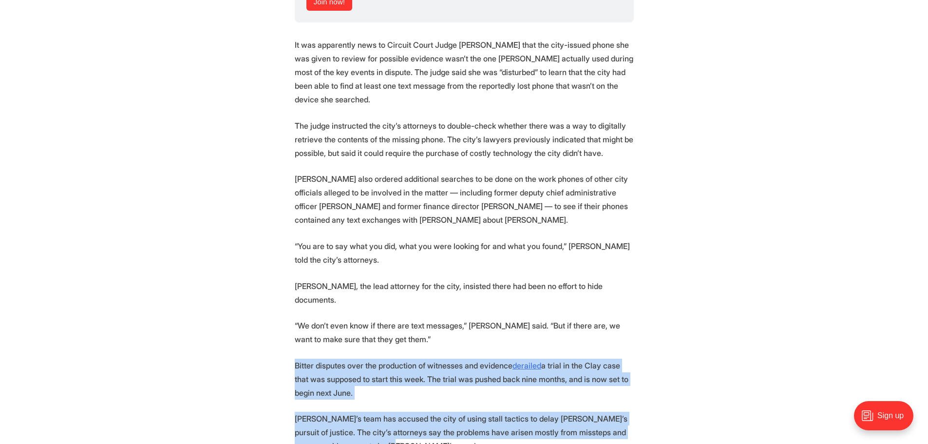
drag, startPoint x: 296, startPoint y: 284, endPoint x: 402, endPoint y: 363, distance: 132.6
click at [402, 411] on p "[PERSON_NAME]’s team has accused the city of using stall tactics to delay [PERS…" at bounding box center [464, 431] width 339 height 41
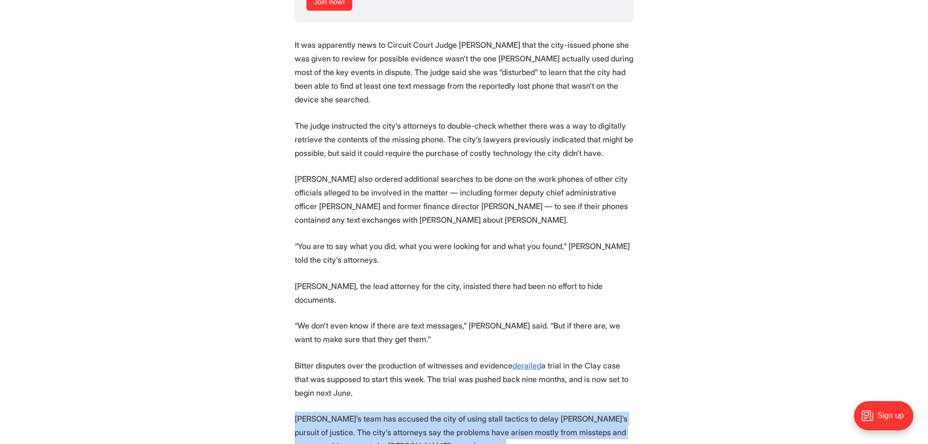
drag, startPoint x: 402, startPoint y: 363, endPoint x: 305, endPoint y: 334, distance: 100.9
click at [305, 411] on p "[PERSON_NAME]’s team has accused the city of using stall tactics to delay [PERS…" at bounding box center [464, 431] width 339 height 41
drag, startPoint x: 289, startPoint y: 334, endPoint x: 551, endPoint y: 415, distance: 274.5
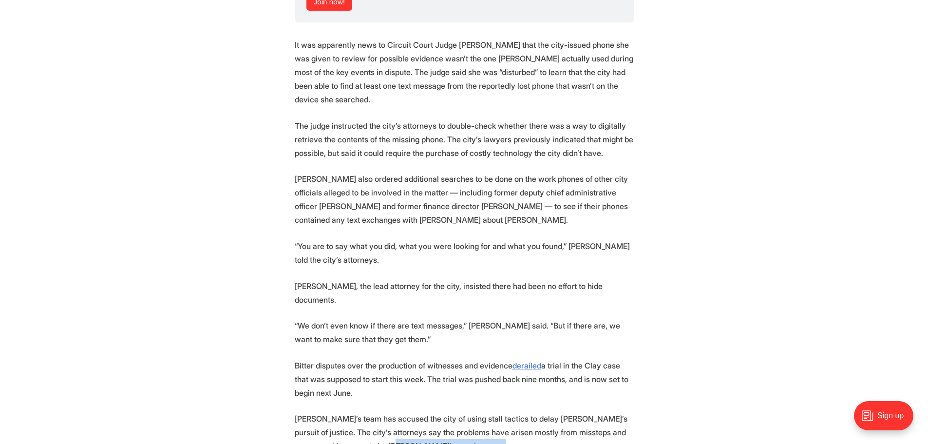
drag, startPoint x: 471, startPoint y: 379, endPoint x: 448, endPoint y: 366, distance: 27.2
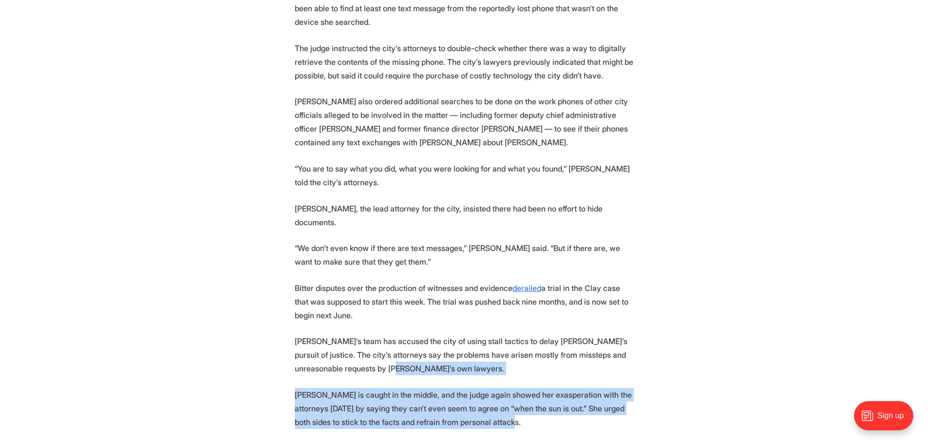
scroll to position [1607, 0]
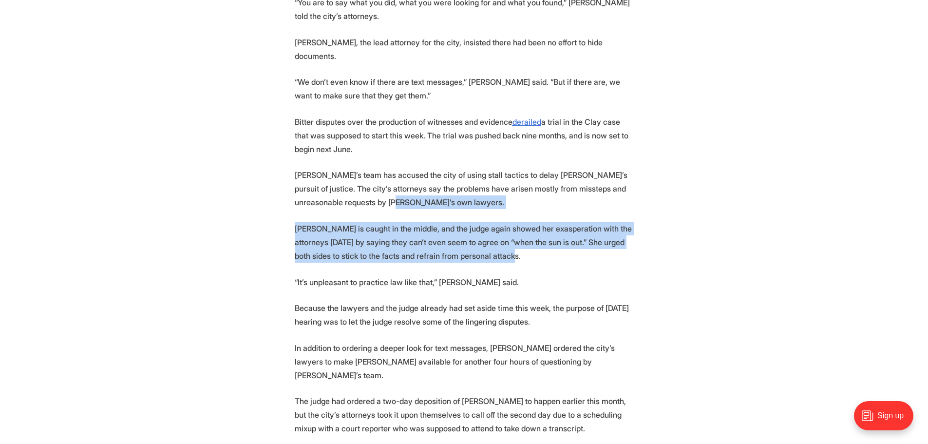
click at [422, 222] on p "[PERSON_NAME] is caught in the middle, and the judge again showed her exasperat…" at bounding box center [464, 242] width 339 height 41
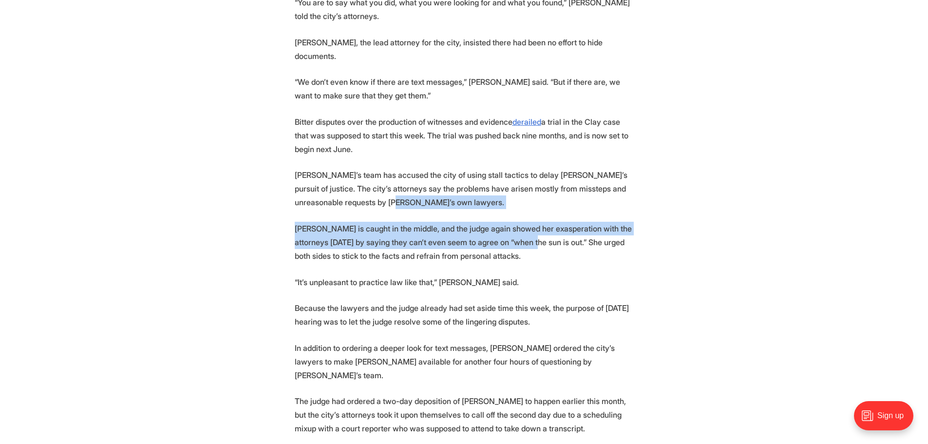
drag, startPoint x: 408, startPoint y: 130, endPoint x: 523, endPoint y: 168, distance: 120.4
click at [523, 222] on p "[PERSON_NAME] is caught in the middle, and the judge again showed her exasperat…" at bounding box center [464, 242] width 339 height 41
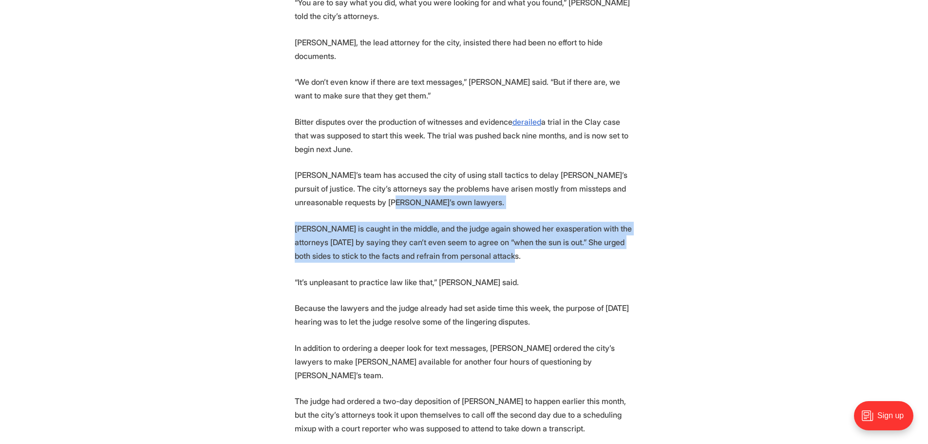
drag, startPoint x: 523, startPoint y: 174, endPoint x: 446, endPoint y: 128, distance: 89.1
drag, startPoint x: 446, startPoint y: 128, endPoint x: 521, endPoint y: 178, distance: 90.2
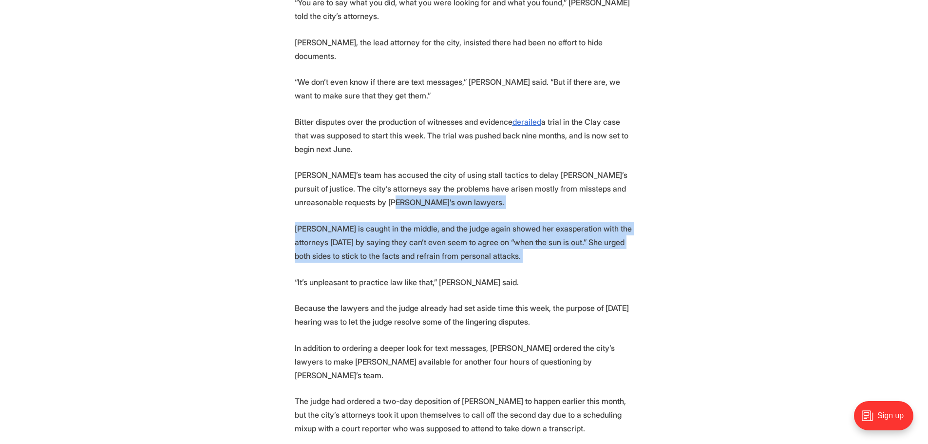
click at [521, 222] on p "[PERSON_NAME] is caught in the middle, and the judge again showed her exasperat…" at bounding box center [464, 242] width 339 height 41
drag, startPoint x: 521, startPoint y: 178, endPoint x: 272, endPoint y: 141, distance: 252.1
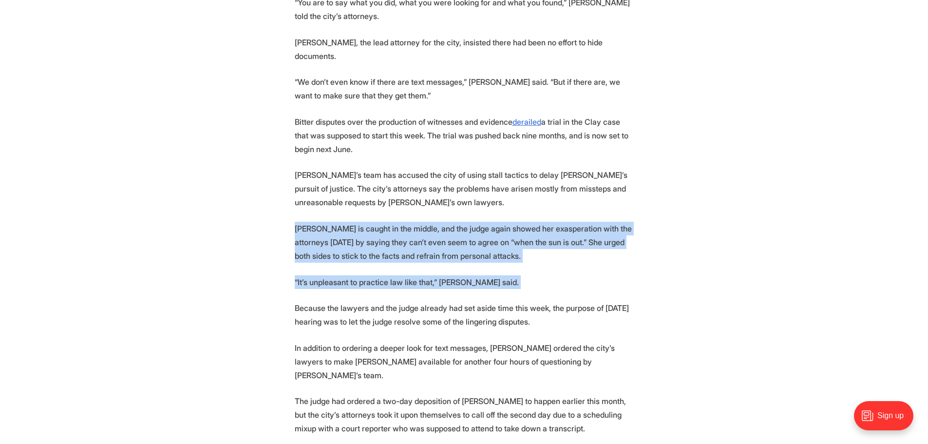
drag, startPoint x: 272, startPoint y: 141, endPoint x: 522, endPoint y: 197, distance: 255.9
click at [522, 275] on p "“It’s unpleasant to practice law like that,” [PERSON_NAME] said." at bounding box center [464, 282] width 339 height 14
drag, startPoint x: 522, startPoint y: 201, endPoint x: 257, endPoint y: 149, distance: 270.1
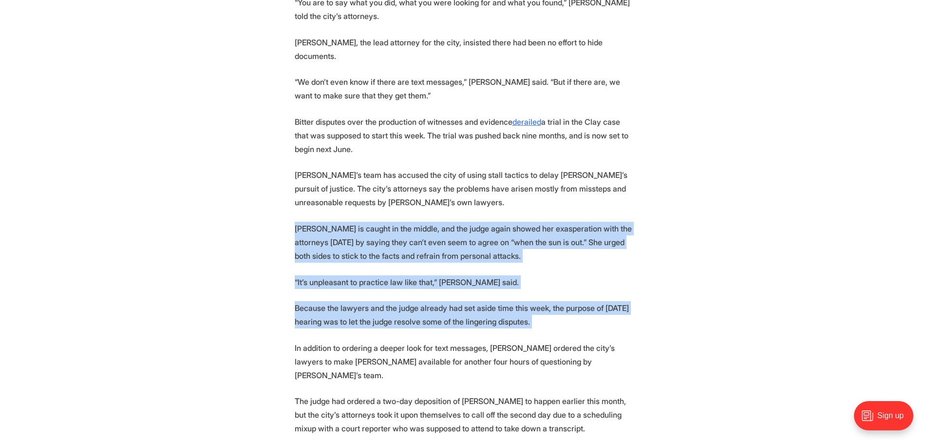
drag, startPoint x: 257, startPoint y: 149, endPoint x: 600, endPoint y: 249, distance: 357.8
click at [539, 275] on p "“It’s unpleasant to practice law like that,” [PERSON_NAME] said." at bounding box center [464, 282] width 339 height 14
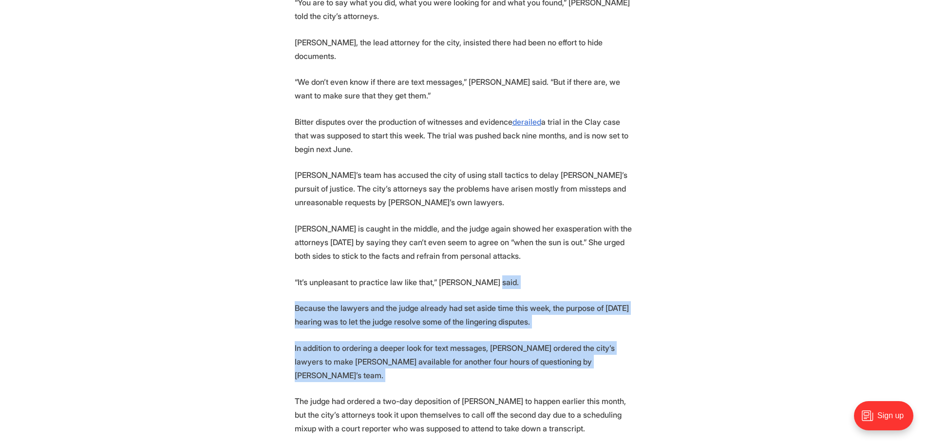
drag, startPoint x: 539, startPoint y: 205, endPoint x: 563, endPoint y: 290, distance: 88.2
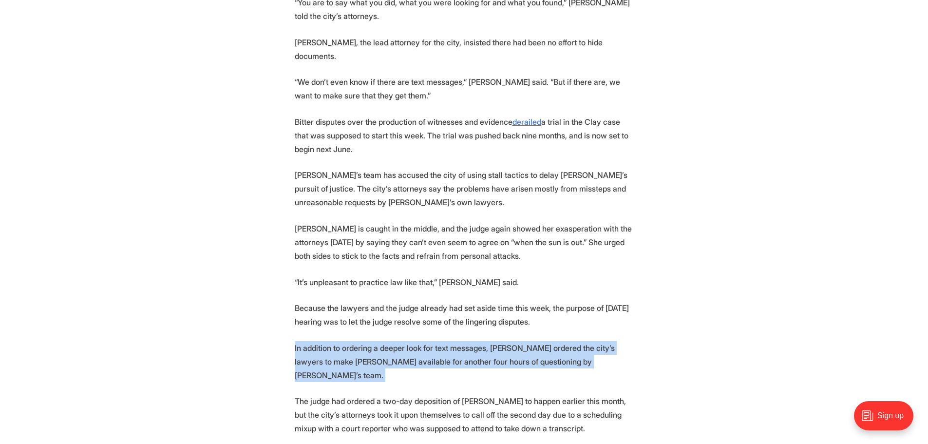
click at [569, 341] on p "In addition to ordering a deeper look for text messages, [PERSON_NAME] ordered …" at bounding box center [464, 361] width 339 height 41
drag, startPoint x: 518, startPoint y: 279, endPoint x: 280, endPoint y: 264, distance: 239.0
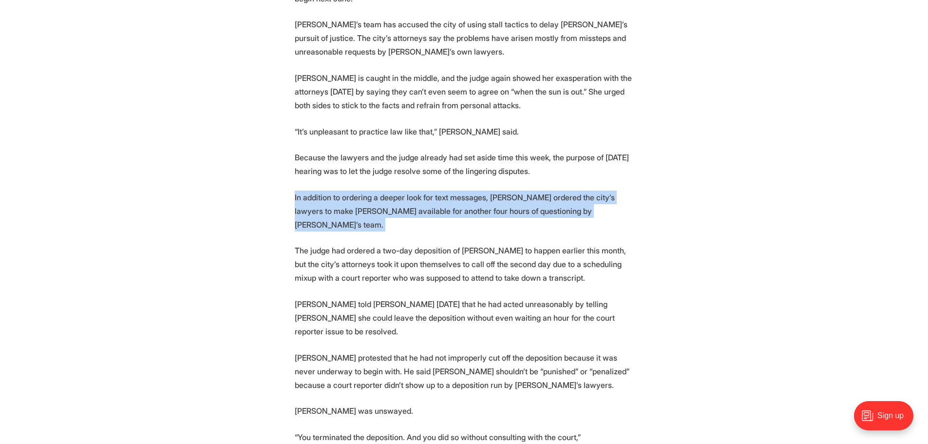
scroll to position [1802, 0]
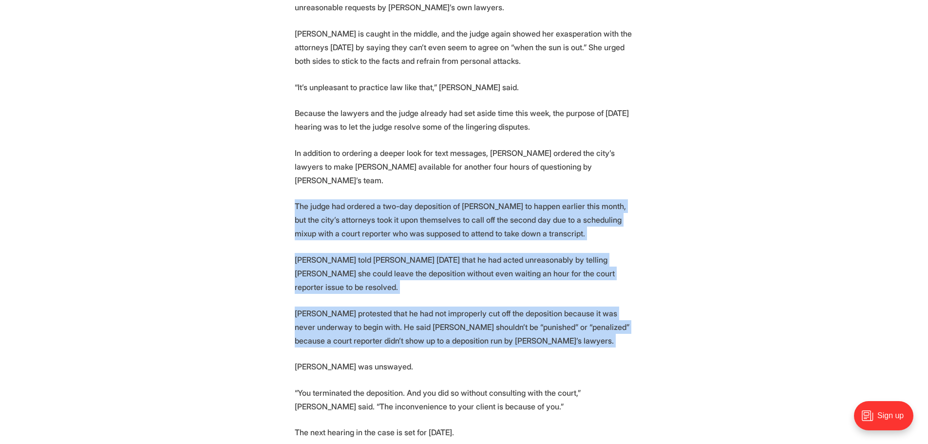
drag, startPoint x: 290, startPoint y: 115, endPoint x: 575, endPoint y: 229, distance: 306.4
click at [575, 306] on p "[PERSON_NAME] protested that he had not improperly cut off the deposition becau…" at bounding box center [464, 326] width 339 height 41
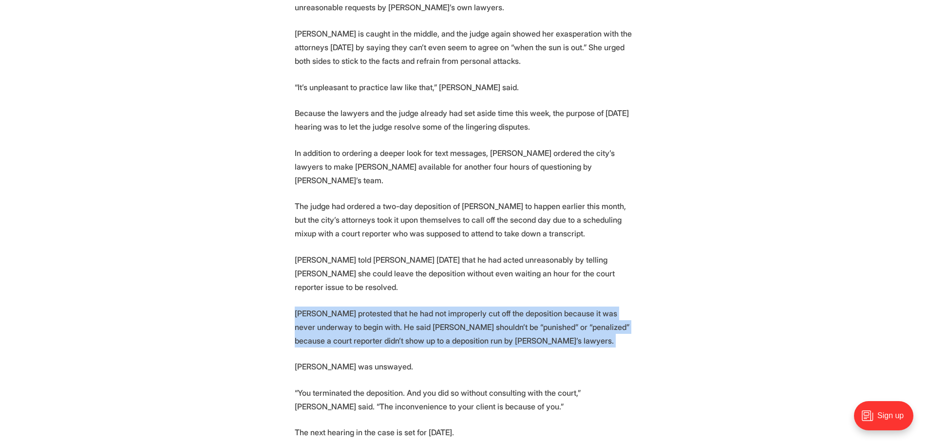
drag, startPoint x: 575, startPoint y: 229, endPoint x: 271, endPoint y: 205, distance: 304.4
drag, startPoint x: 271, startPoint y: 205, endPoint x: 519, endPoint y: 233, distance: 249.5
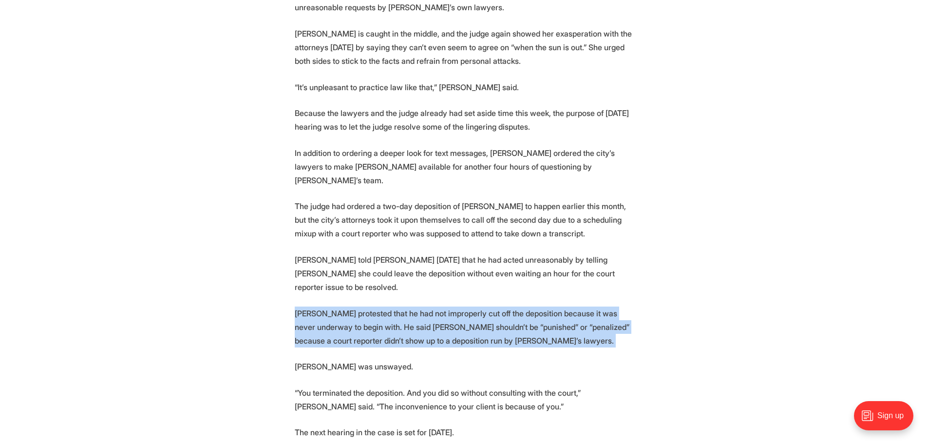
click at [519, 306] on p "[PERSON_NAME] protested that he had not improperly cut off the deposition becau…" at bounding box center [464, 326] width 339 height 41
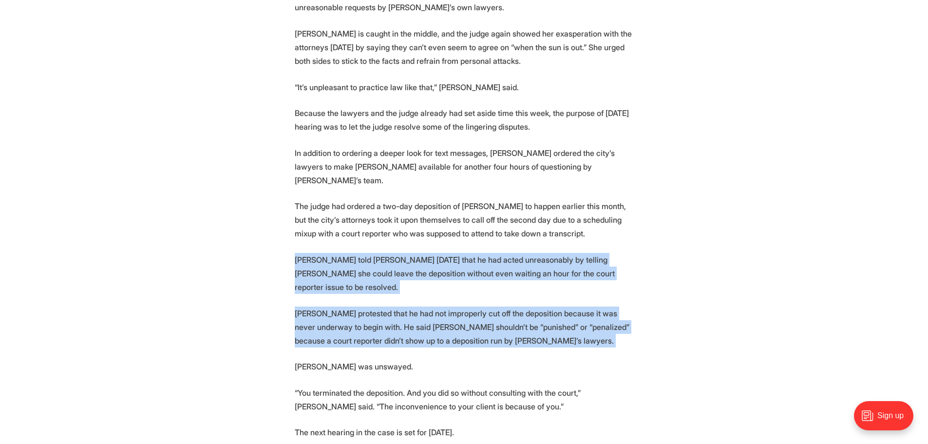
drag, startPoint x: 519, startPoint y: 233, endPoint x: 291, endPoint y: 167, distance: 237.3
drag, startPoint x: 291, startPoint y: 167, endPoint x: 470, endPoint y: 251, distance: 198.0
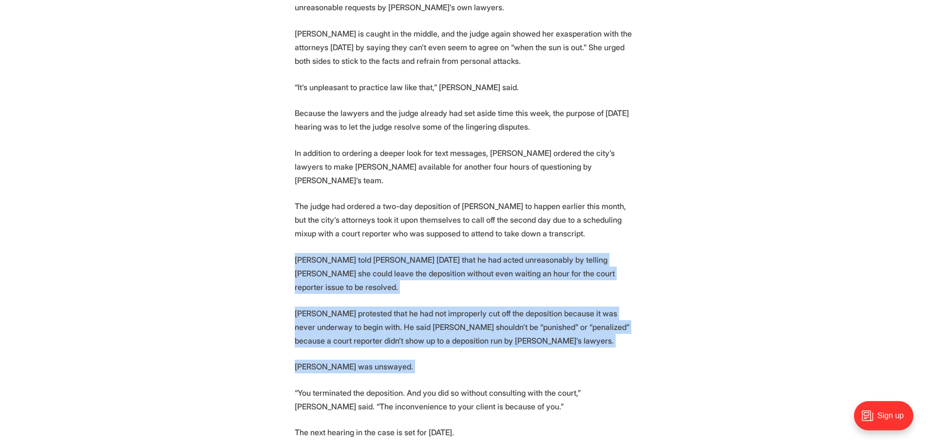
click at [470, 359] on p "[PERSON_NAME] was unswayed." at bounding box center [464, 366] width 339 height 14
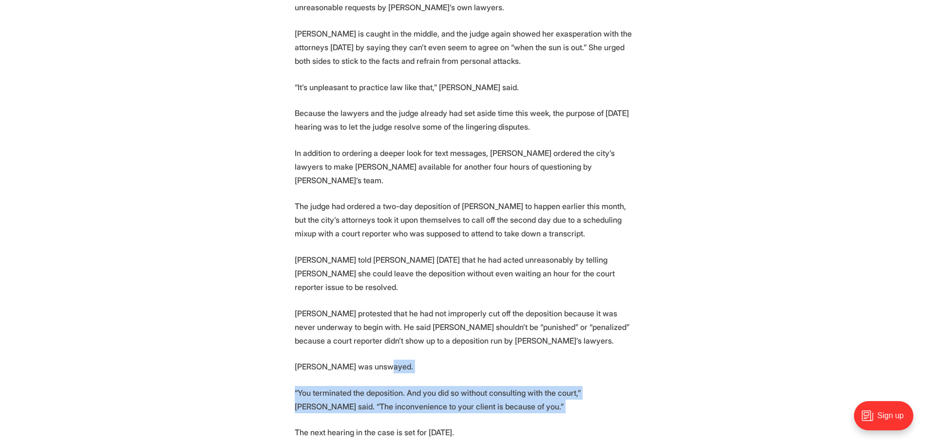
drag, startPoint x: 469, startPoint y: 280, endPoint x: 491, endPoint y: 294, distance: 25.9
click at [491, 386] on p "“You terminated the deposition. And you did so without consulting with the cour…" at bounding box center [464, 399] width 339 height 27
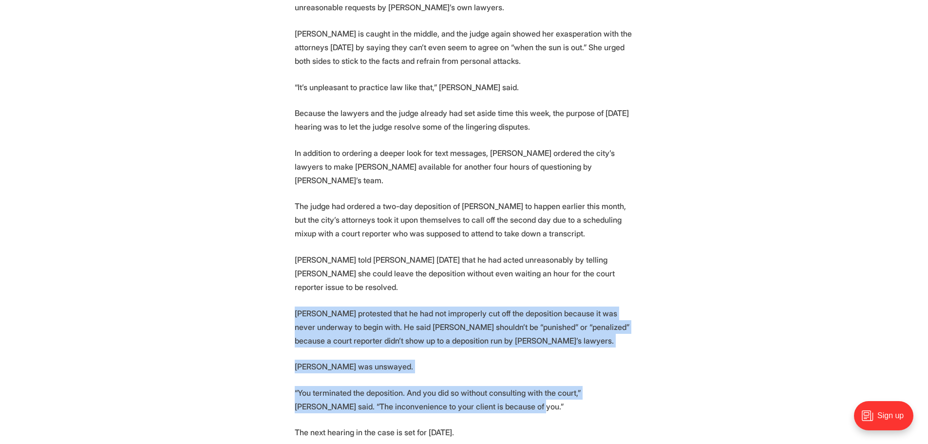
drag, startPoint x: 490, startPoint y: 296, endPoint x: 291, endPoint y: 208, distance: 217.4
drag, startPoint x: 291, startPoint y: 208, endPoint x: 511, endPoint y: 299, distance: 238.5
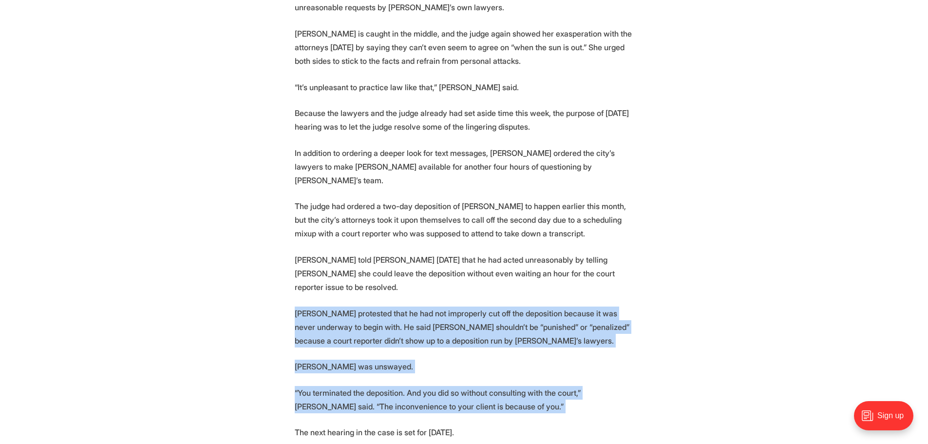
click at [511, 386] on p "“You terminated the deposition. And you did so without consulting with the cour…" at bounding box center [464, 399] width 339 height 27
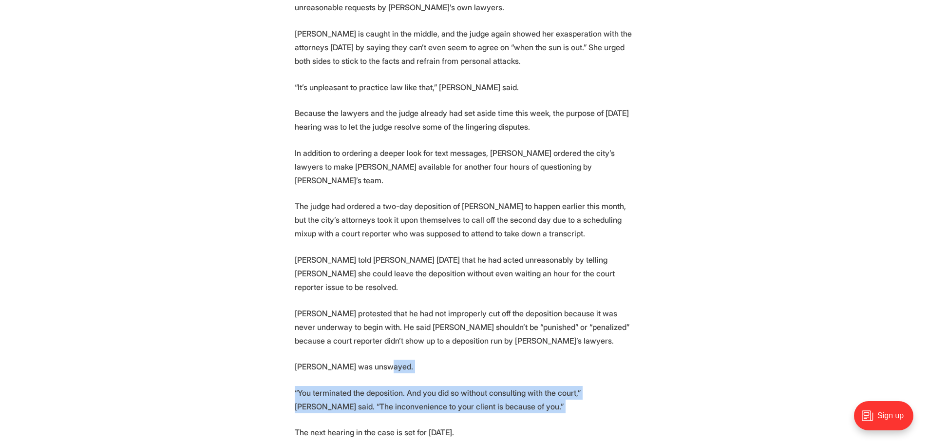
drag, startPoint x: 511, startPoint y: 299, endPoint x: 513, endPoint y: 266, distance: 32.7
drag, startPoint x: 510, startPoint y: 263, endPoint x: 502, endPoint y: 294, distance: 32.1
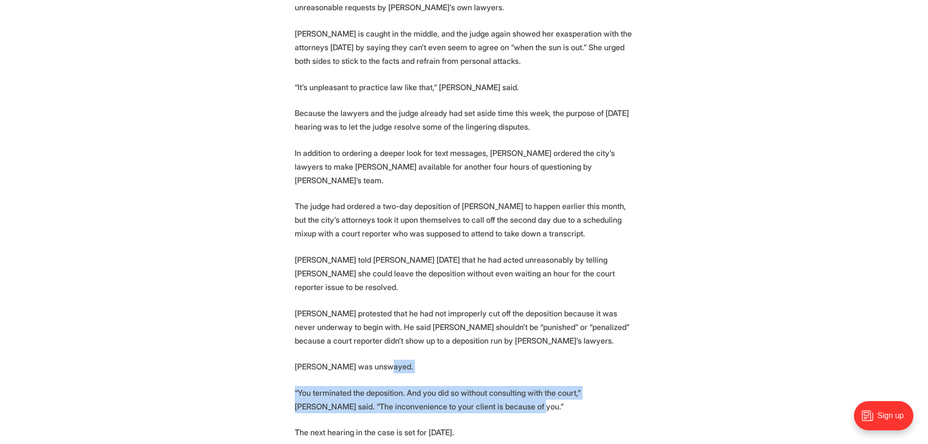
click at [502, 386] on p "“You terminated the deposition. And you did so without consulting with the cour…" at bounding box center [464, 399] width 339 height 27
drag, startPoint x: 502, startPoint y: 303, endPoint x: 293, endPoint y: 279, distance: 210.3
drag, startPoint x: 293, startPoint y: 279, endPoint x: 497, endPoint y: 316, distance: 207.4
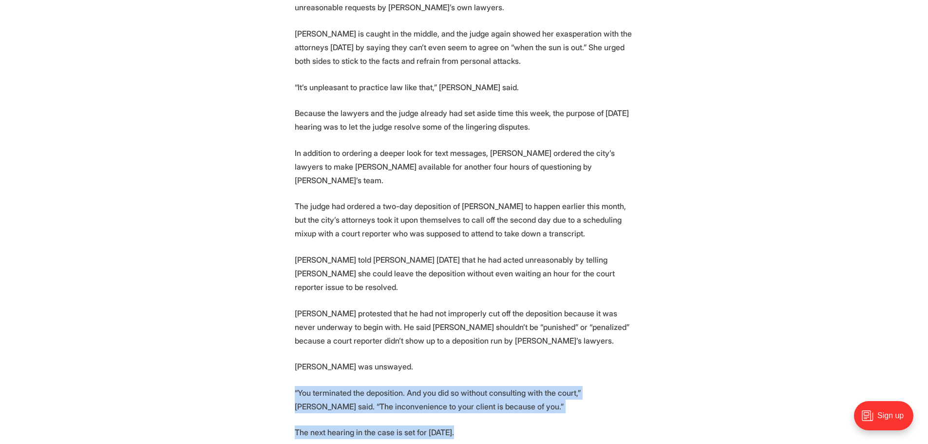
drag, startPoint x: 496, startPoint y: 319, endPoint x: 442, endPoint y: 273, distance: 71.5
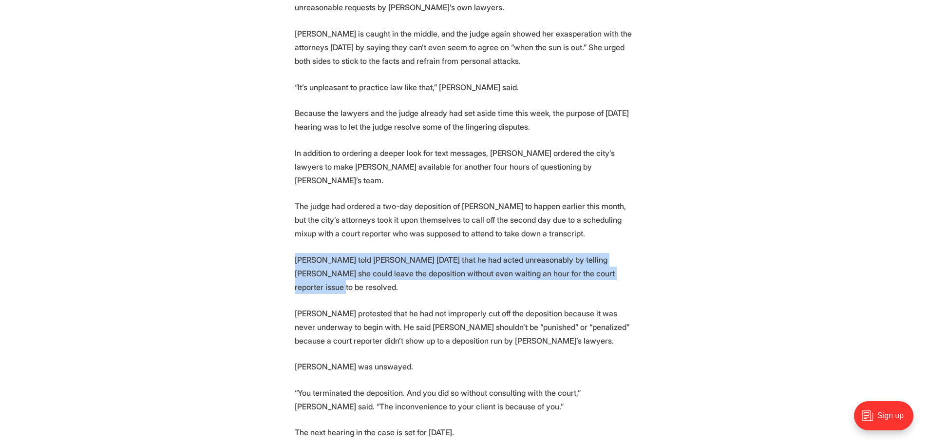
drag, startPoint x: 282, startPoint y: 169, endPoint x: 617, endPoint y: 185, distance: 335.4
click at [617, 253] on p "[PERSON_NAME] told [PERSON_NAME] [DATE] that he had acted unreasonably by telli…" at bounding box center [464, 273] width 339 height 41
drag, startPoint x: 617, startPoint y: 185, endPoint x: 601, endPoint y: 151, distance: 37.0
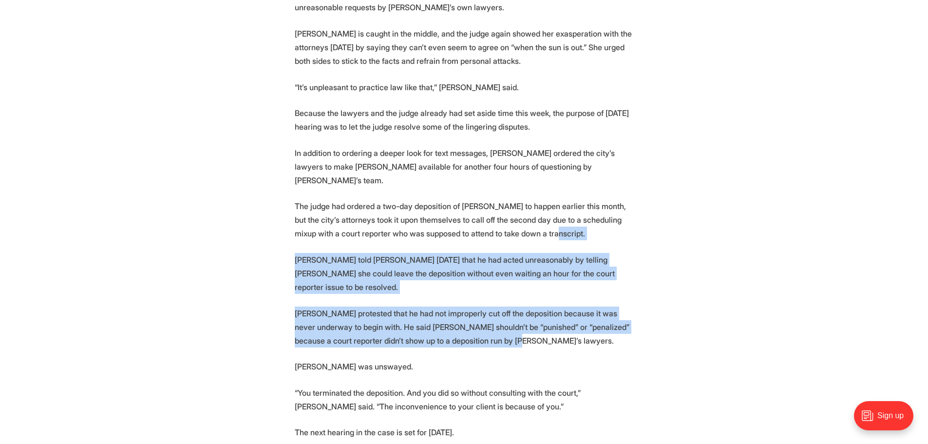
click at [525, 306] on p "[PERSON_NAME] protested that he had not improperly cut off the deposition becau…" at bounding box center [464, 326] width 339 height 41
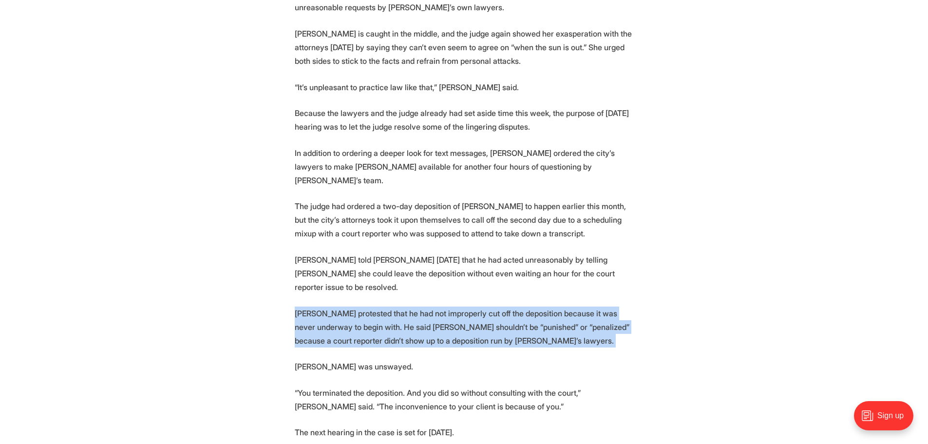
click at [298, 306] on p "[PERSON_NAME] protested that he had not improperly cut off the deposition becau…" at bounding box center [464, 326] width 339 height 41
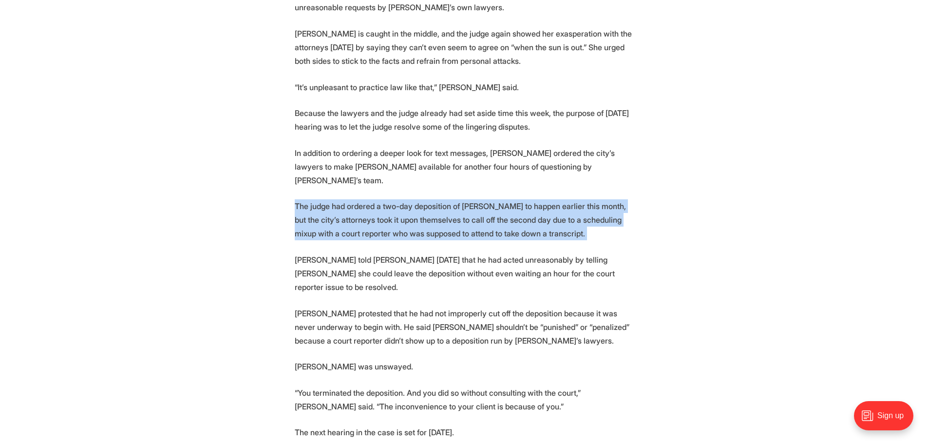
click at [579, 199] on p "The judge had ordered a two-day deposition of [PERSON_NAME] to happen earlier t…" at bounding box center [464, 219] width 339 height 41
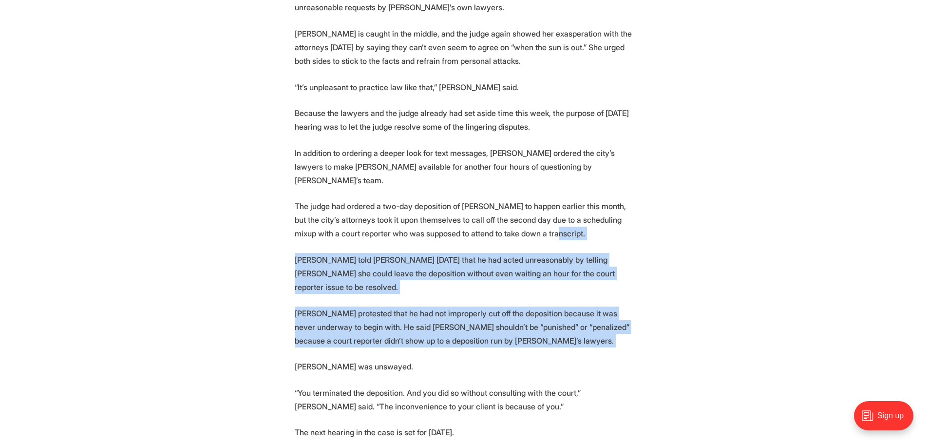
click at [539, 306] on p "[PERSON_NAME] protested that he had not improperly cut off the deposition becau…" at bounding box center [464, 326] width 339 height 41
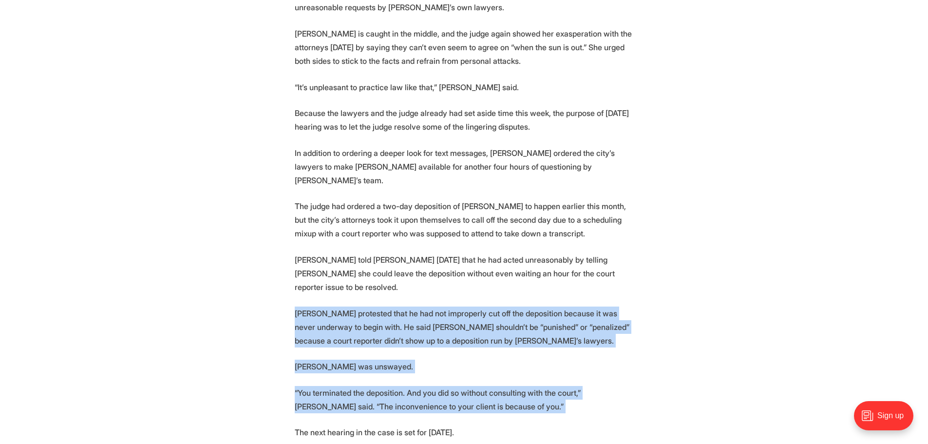
click at [503, 386] on p "“You terminated the deposition. And you did so without consulting with the cour…" at bounding box center [464, 399] width 339 height 27
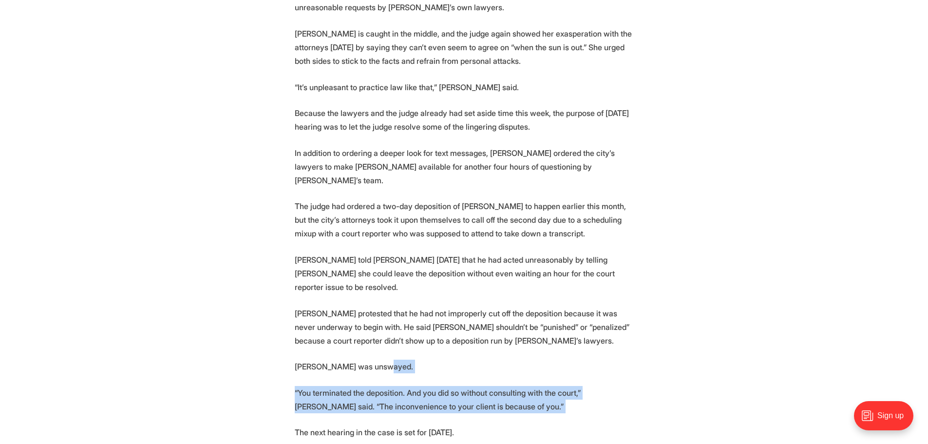
click at [462, 359] on p "[PERSON_NAME] was unswayed." at bounding box center [464, 366] width 339 height 14
click at [526, 425] on p "The next hearing in the case is set for [DATE]." at bounding box center [464, 432] width 339 height 14
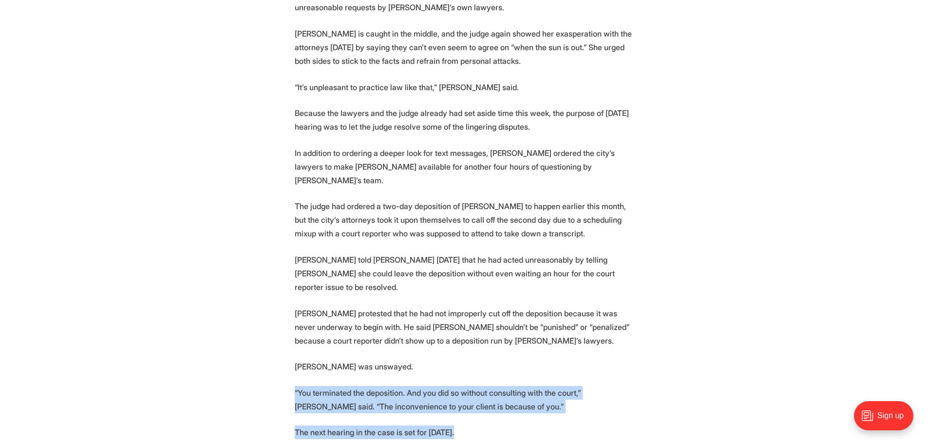
click at [484, 425] on p "The next hearing in the case is set for [DATE]." at bounding box center [464, 432] width 339 height 14
click at [485, 359] on p "[PERSON_NAME] was unswayed." at bounding box center [464, 366] width 339 height 14
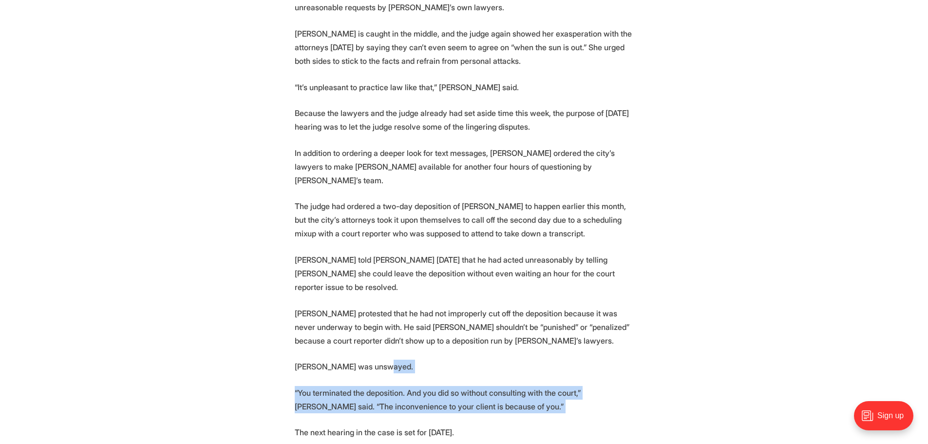
click at [502, 386] on p "“You terminated the deposition. And you did so without consulting with the cour…" at bounding box center [464, 399] width 339 height 27
